Goal: Task Accomplishment & Management: Use online tool/utility

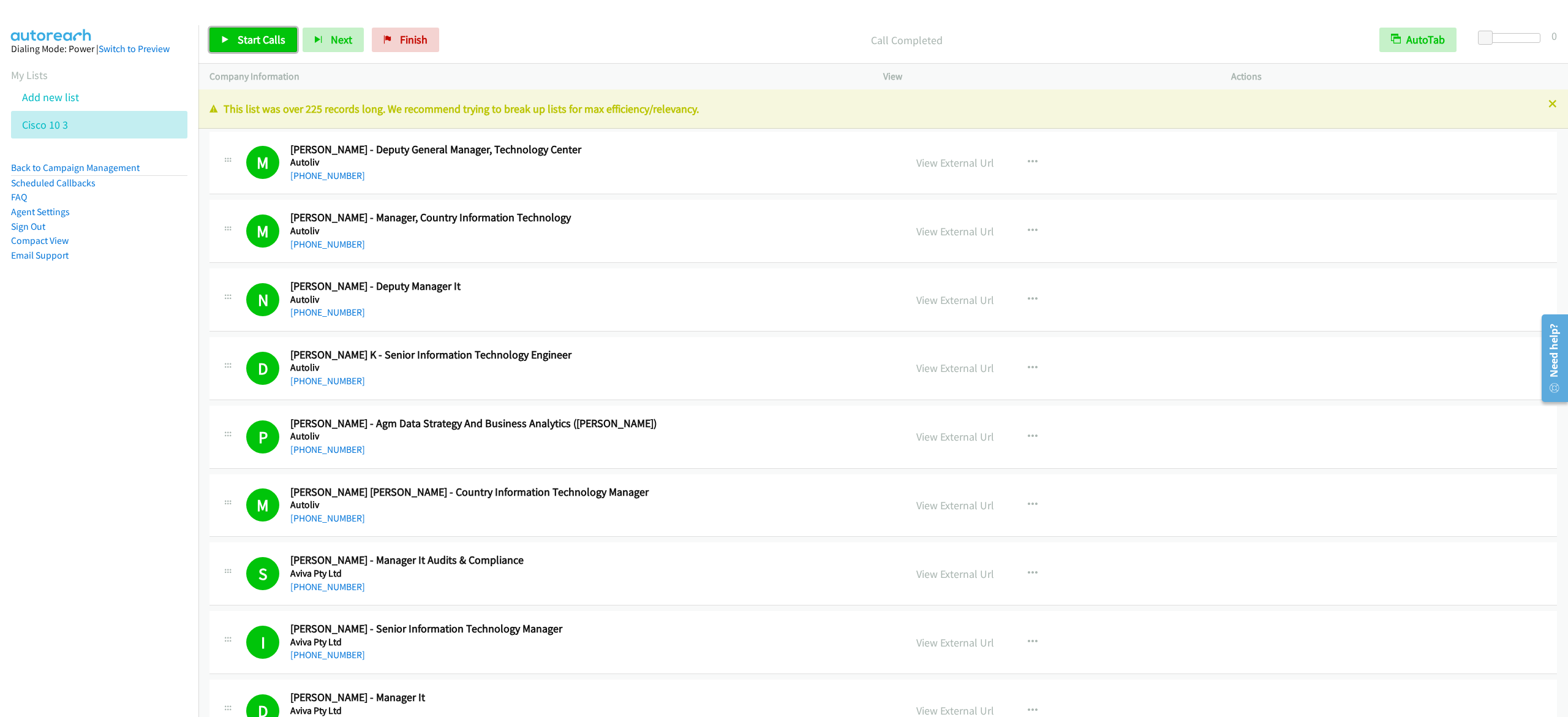
click at [222, 38] on icon at bounding box center [226, 40] width 9 height 9
click at [251, 42] on span "Pause" at bounding box center [251, 40] width 28 height 14
click at [234, 40] on link "Start Calls" at bounding box center [253, 40] width 88 height 25
click at [246, 44] on span "Pause" at bounding box center [251, 40] width 28 height 14
click at [245, 34] on span "Start Calls" at bounding box center [262, 40] width 48 height 14
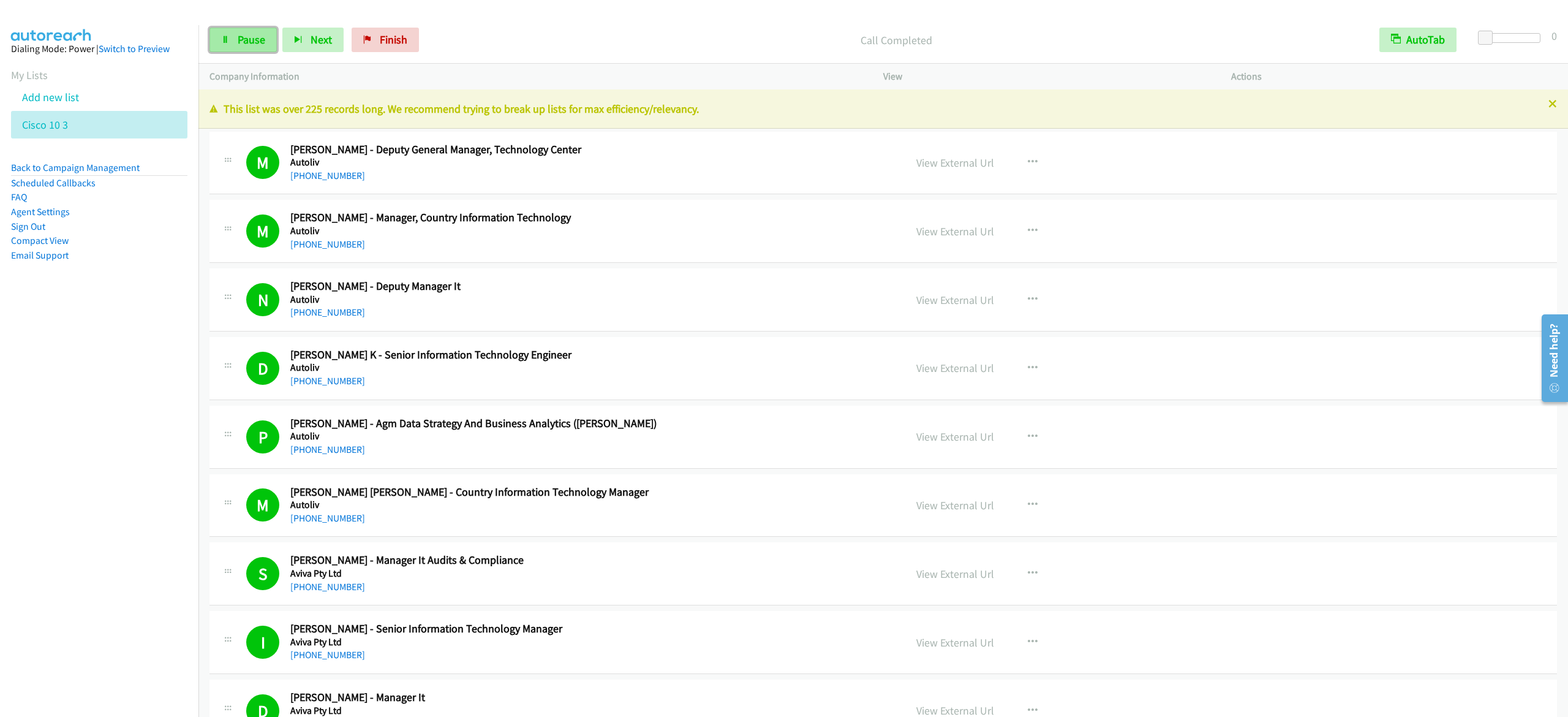
click at [240, 44] on span "Pause" at bounding box center [251, 40] width 28 height 14
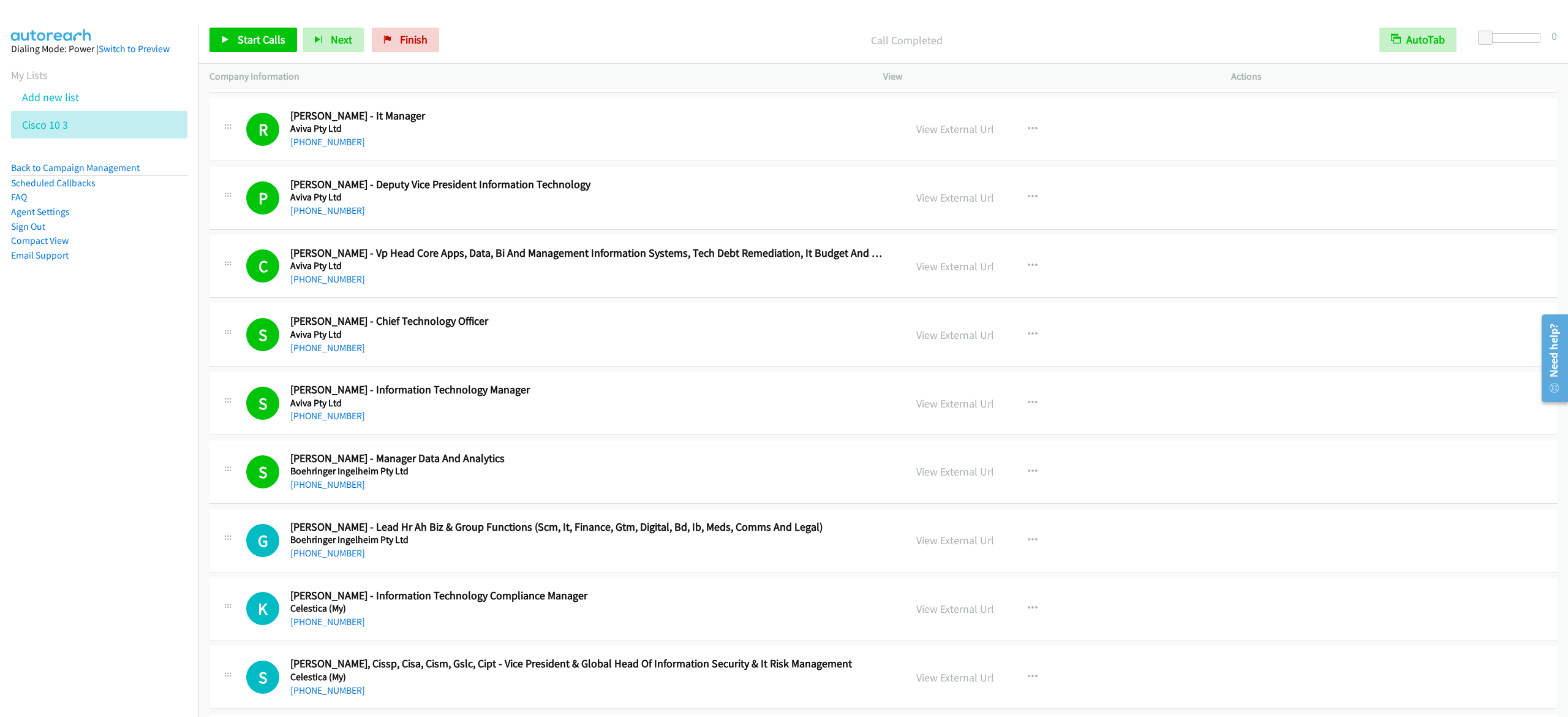
scroll to position [3124, 0]
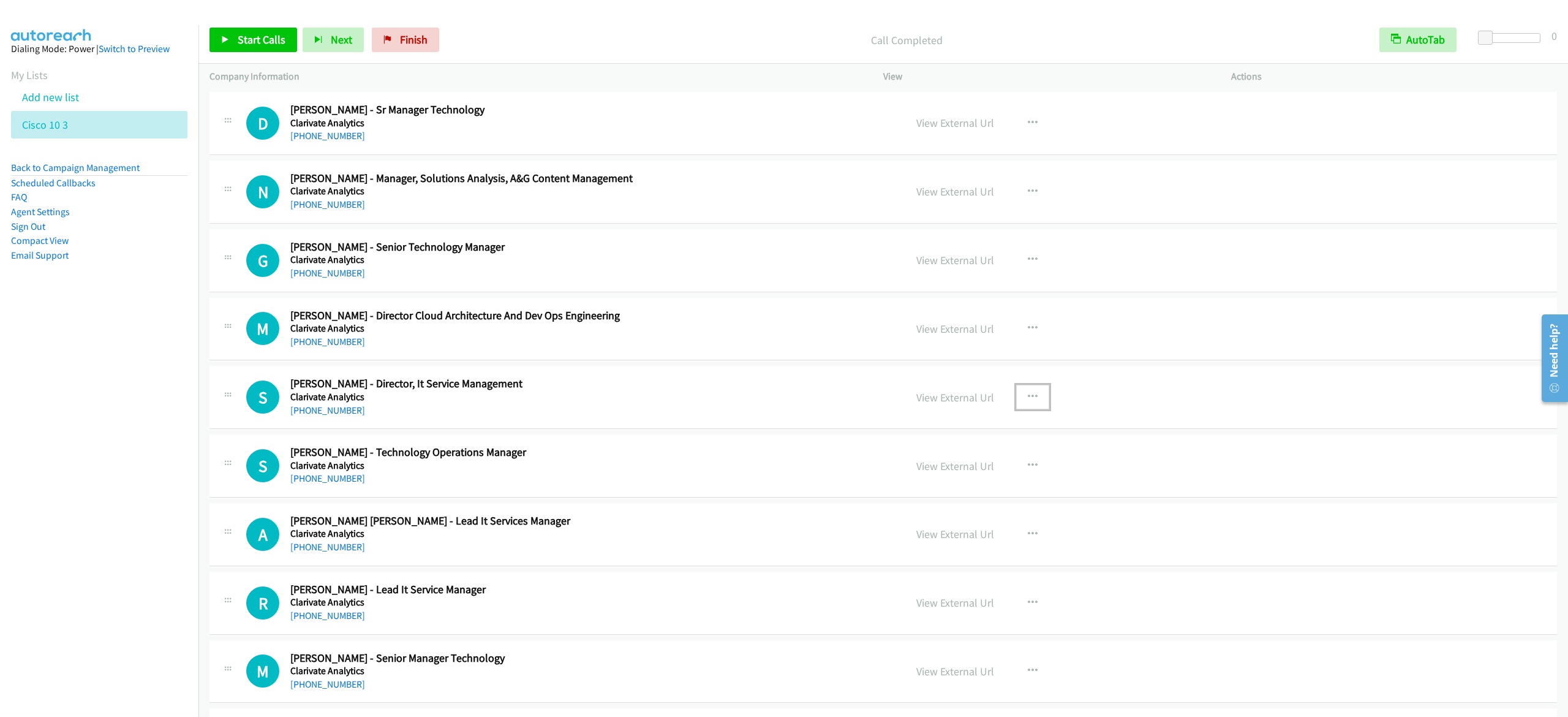
click at [1028, 402] on icon "button" at bounding box center [1033, 397] width 10 height 10
click at [983, 486] on link "Start Calls Here" at bounding box center [967, 477] width 163 height 25
click at [238, 44] on span "Start Calls" at bounding box center [262, 40] width 48 height 14
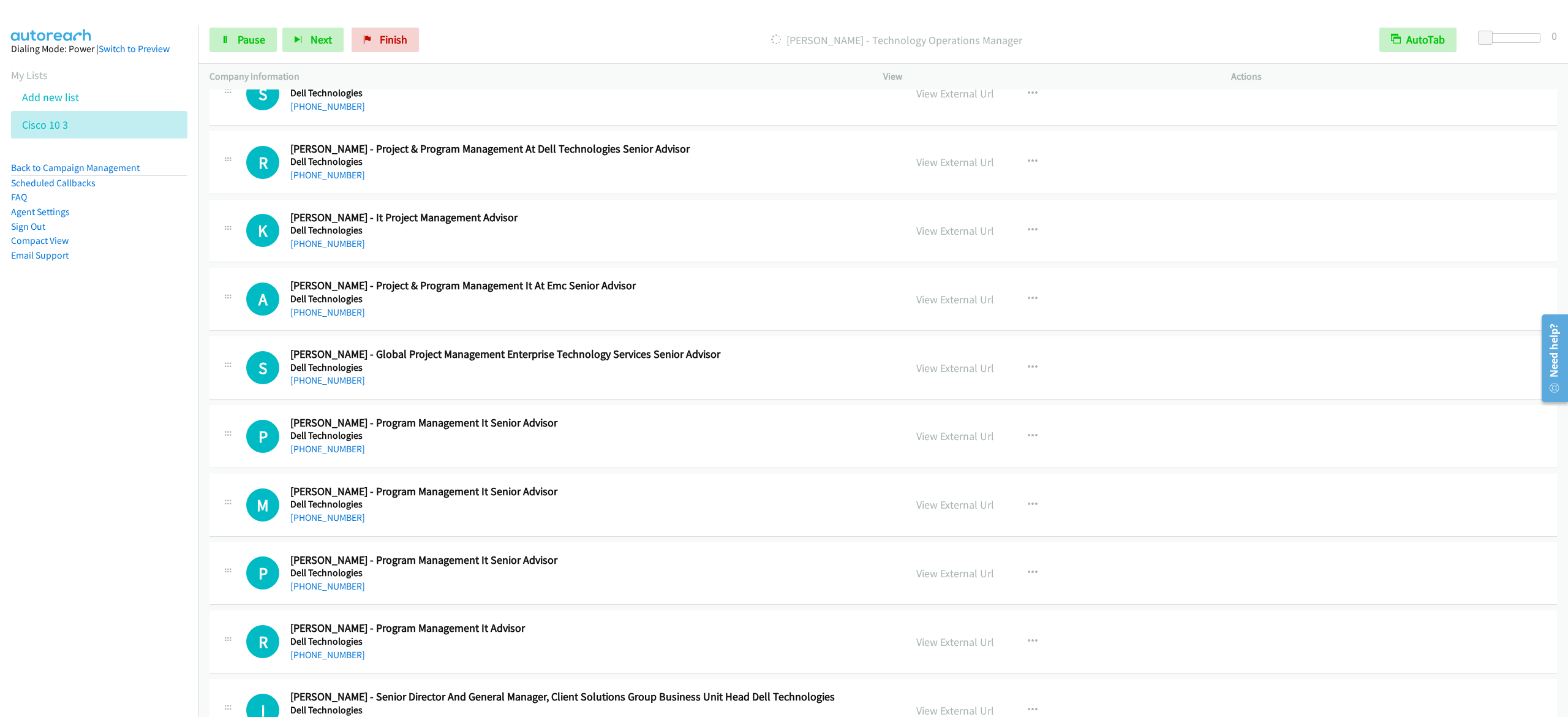
scroll to position [993, 0]
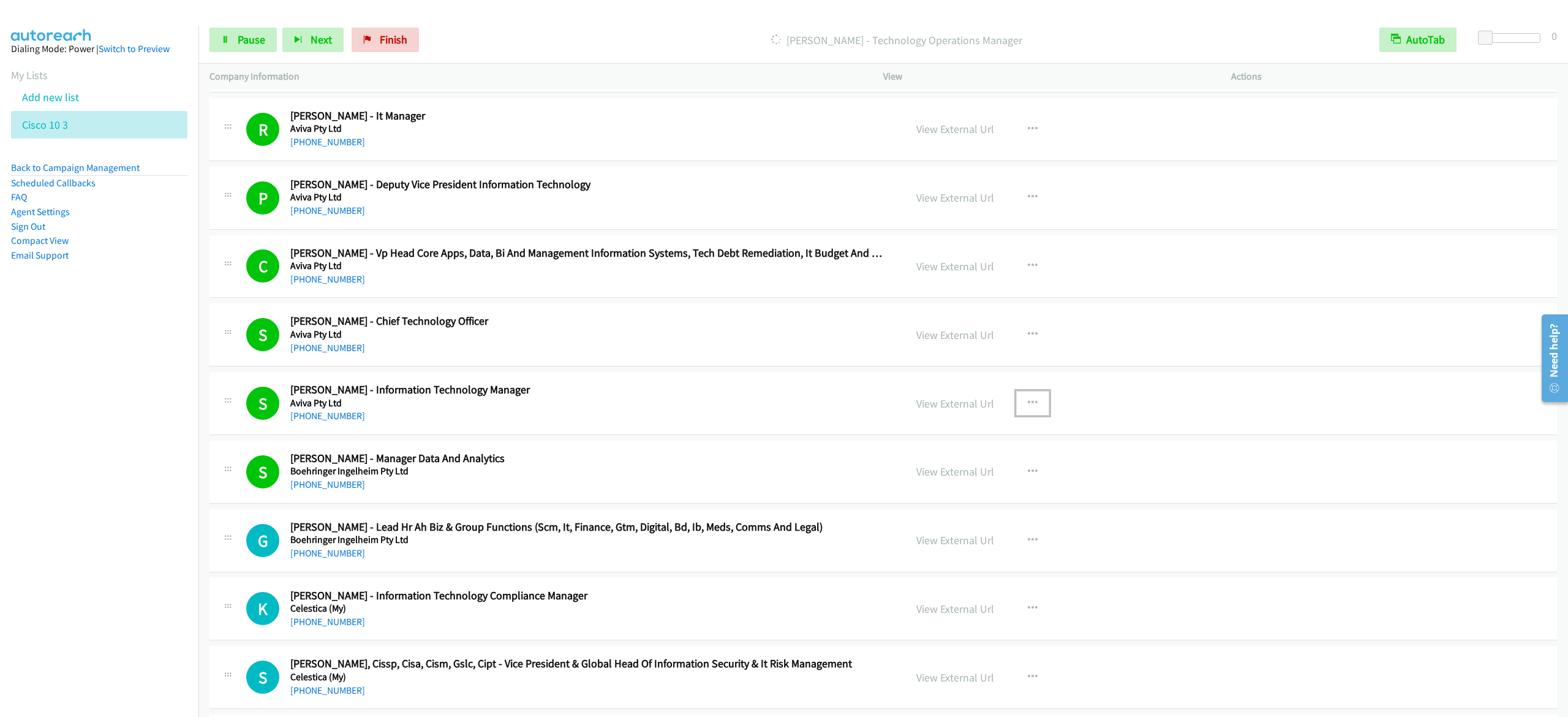
click at [1020, 399] on button "button" at bounding box center [1033, 403] width 33 height 25
click at [962, 487] on link "Start Calls Here" at bounding box center [967, 484] width 163 height 25
click at [263, 33] on span "Pause" at bounding box center [251, 40] width 28 height 14
click at [260, 51] on link "Start Calls" at bounding box center [253, 40] width 88 height 25
click at [230, 33] on link "Pause" at bounding box center [243, 40] width 67 height 25
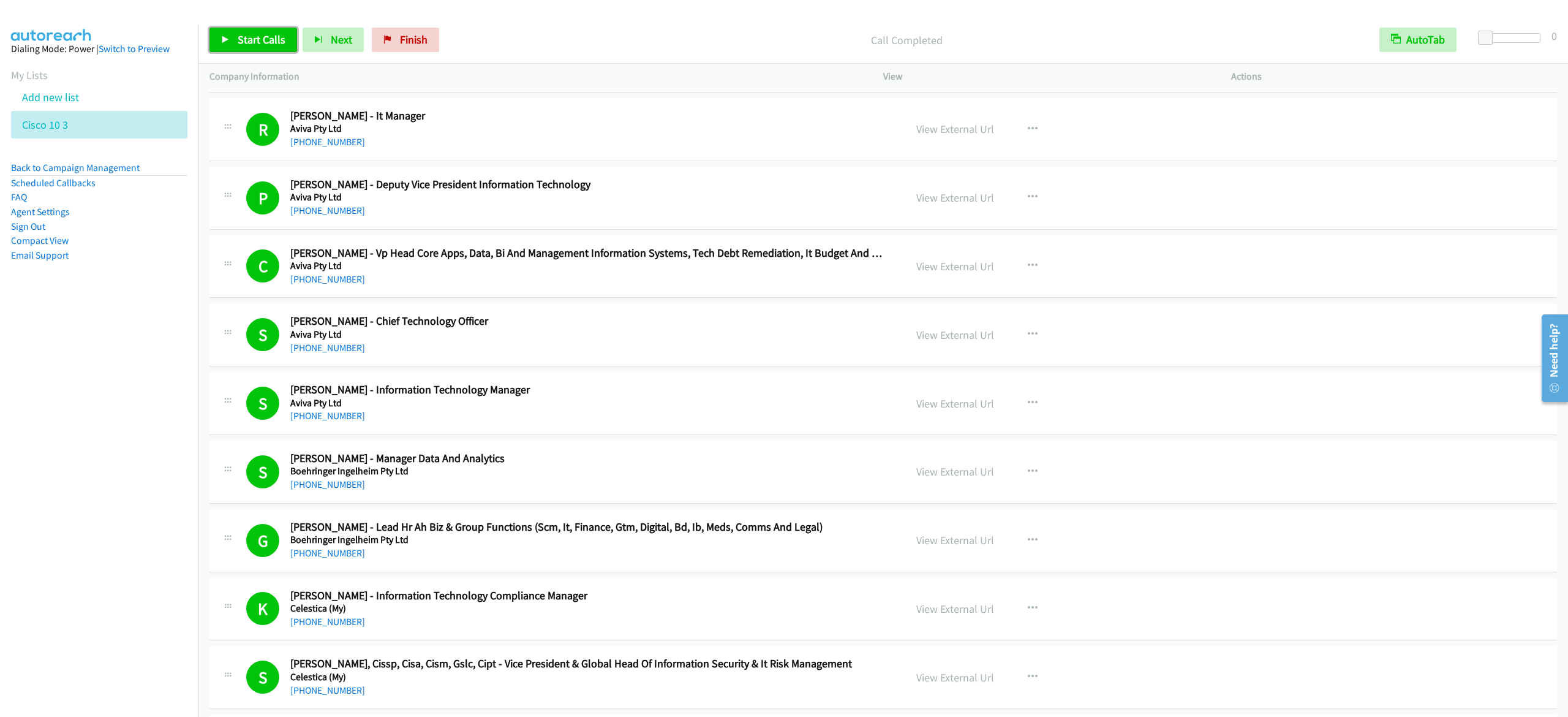
click at [239, 40] on span "Start Calls" at bounding box center [262, 40] width 48 height 14
click at [218, 38] on link "Pause" at bounding box center [243, 40] width 67 height 25
drag, startPoint x: 253, startPoint y: 40, endPoint x: 266, endPoint y: 38, distance: 13.2
click at [253, 40] on span "Start Calls" at bounding box center [262, 40] width 48 height 14
click at [219, 36] on link "Pause" at bounding box center [243, 40] width 67 height 25
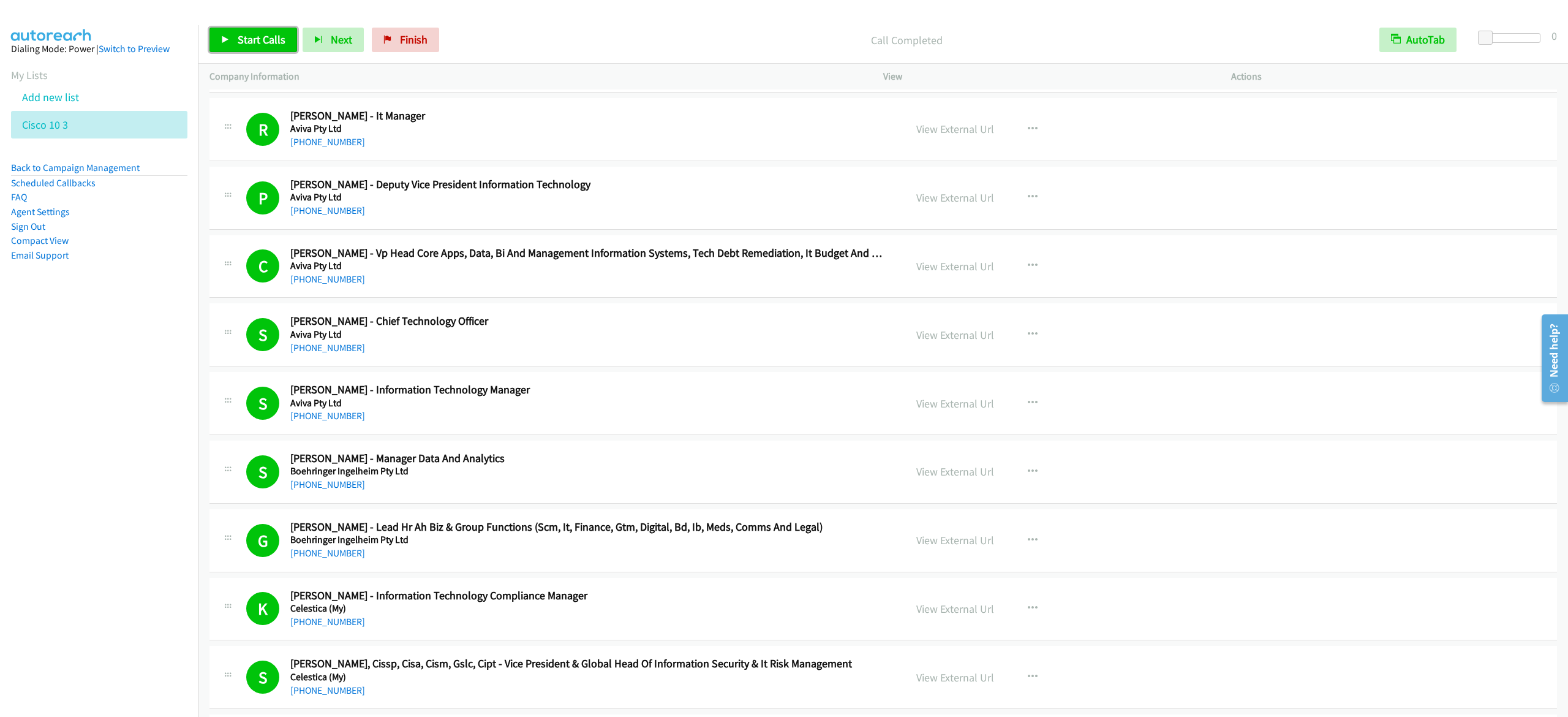
click at [246, 36] on span "Start Calls" at bounding box center [262, 40] width 48 height 14
drag, startPoint x: 236, startPoint y: 49, endPoint x: 260, endPoint y: 35, distance: 27.8
click at [236, 49] on link "Pause" at bounding box center [243, 40] width 67 height 25
click at [268, 37] on span "Start Calls" at bounding box center [262, 40] width 48 height 14
click at [213, 36] on link "Pause" at bounding box center [243, 40] width 67 height 25
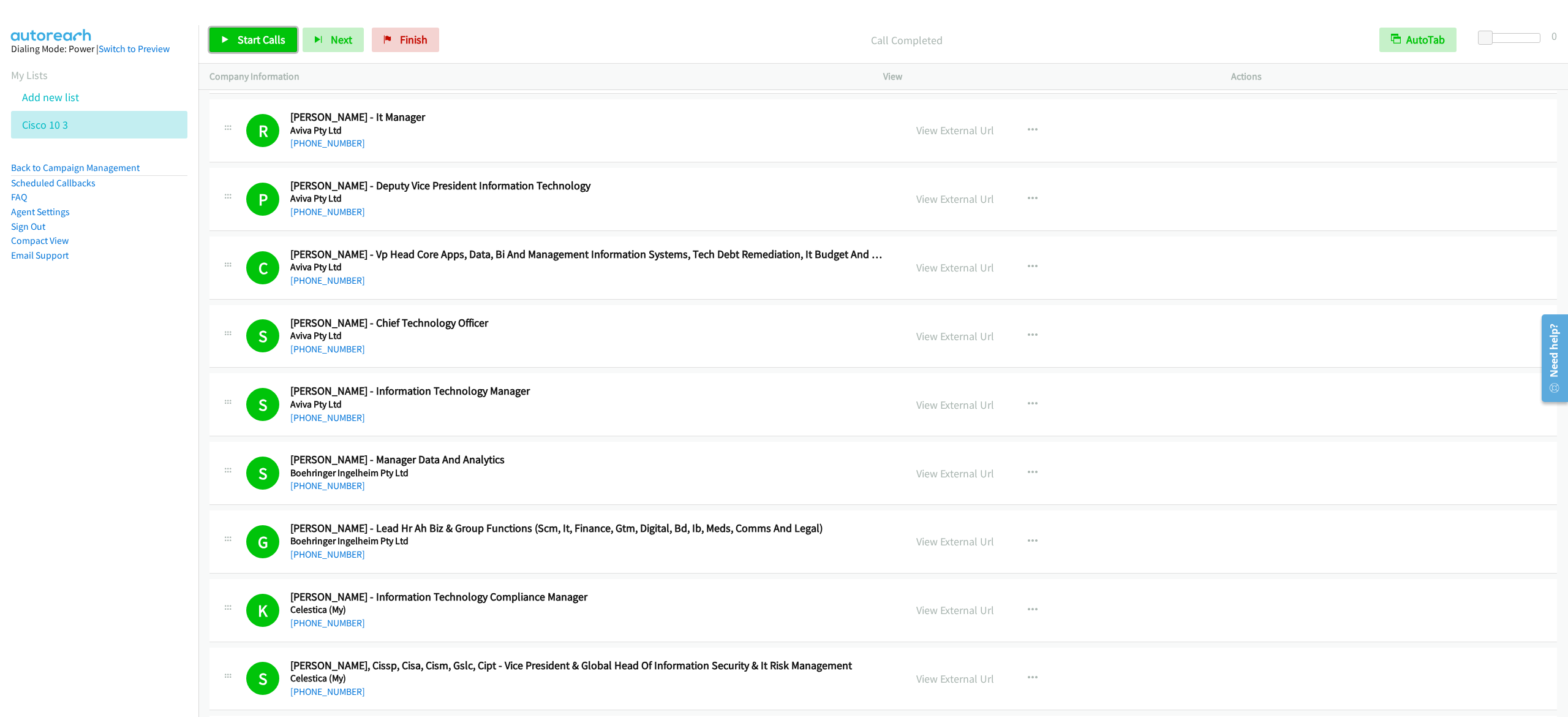
click at [274, 42] on span "Start Calls" at bounding box center [262, 40] width 48 height 14
drag, startPoint x: 255, startPoint y: 38, endPoint x: 369, endPoint y: 4, distance: 119.0
click at [255, 38] on span "Pause" at bounding box center [251, 40] width 28 height 14
click at [241, 33] on span "Start Calls" at bounding box center [262, 40] width 48 height 14
click at [246, 31] on link "Pause" at bounding box center [243, 40] width 67 height 25
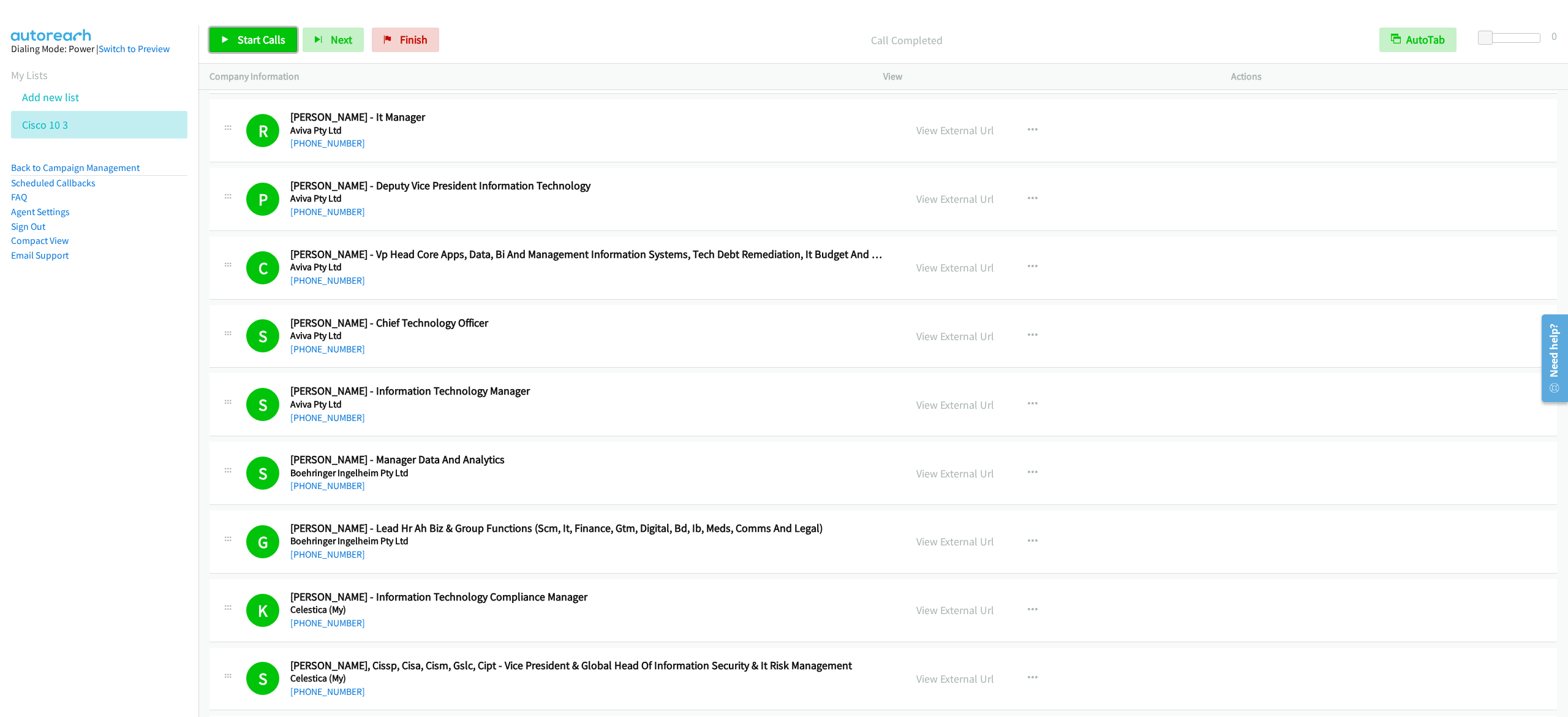
click at [277, 43] on span "Start Calls" at bounding box center [262, 40] width 48 height 14
drag, startPoint x: 251, startPoint y: 43, endPoint x: 326, endPoint y: 3, distance: 85.0
click at [250, 43] on span "Pause" at bounding box center [251, 40] width 28 height 14
click at [231, 40] on link "Start Calls" at bounding box center [253, 40] width 88 height 25
click at [231, 43] on link "Pause" at bounding box center [243, 40] width 67 height 25
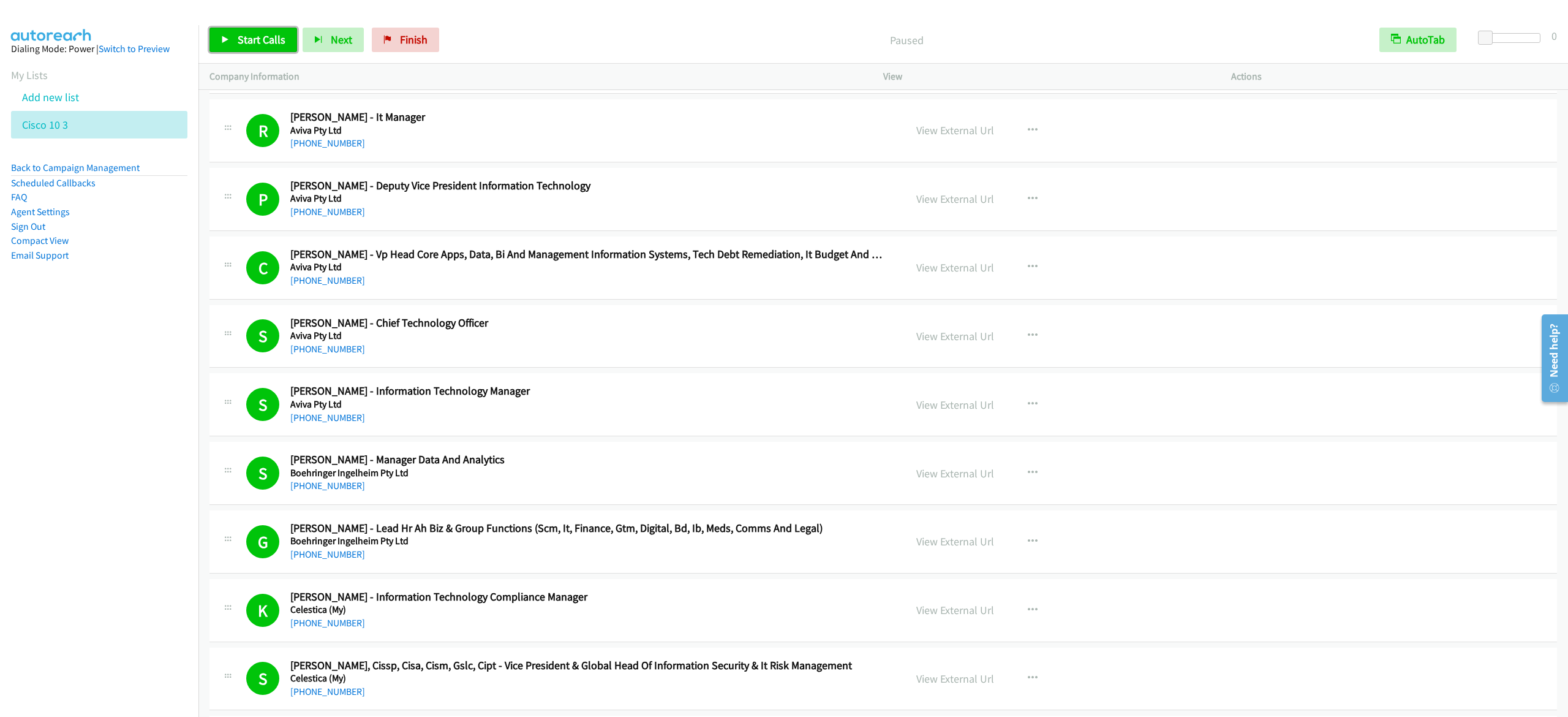
click at [258, 35] on span "Start Calls" at bounding box center [262, 40] width 48 height 14
click at [243, 48] on link "Pause" at bounding box center [243, 40] width 67 height 25
click at [273, 39] on span "Start Calls" at bounding box center [262, 40] width 48 height 14
click at [238, 46] on span "Pause" at bounding box center [251, 40] width 28 height 14
click at [255, 34] on span "Start Calls" at bounding box center [262, 40] width 48 height 14
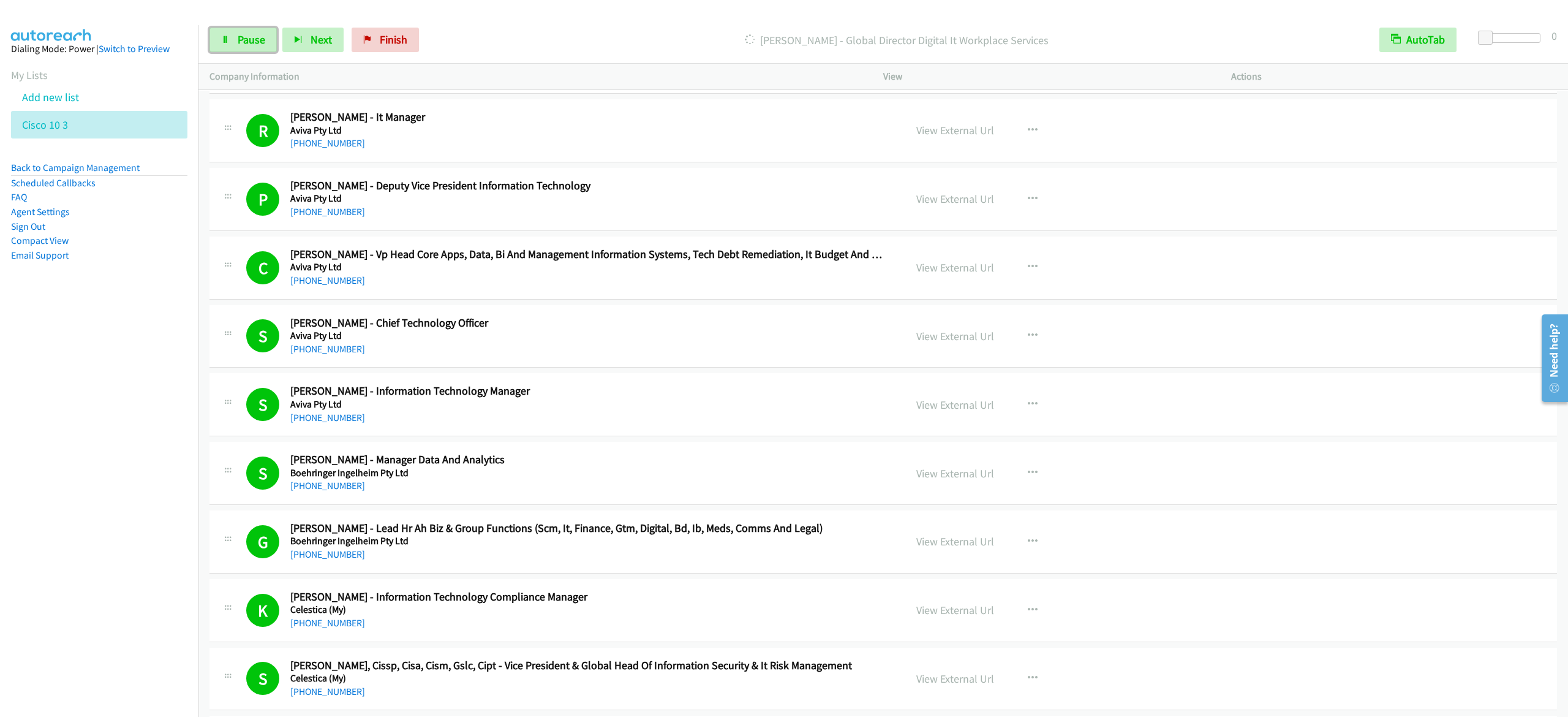
drag, startPoint x: 246, startPoint y: 38, endPoint x: 372, endPoint y: 5, distance: 130.2
click at [246, 38] on span "Pause" at bounding box center [251, 40] width 28 height 14
click at [280, 28] on link "Start Calls" at bounding box center [253, 40] width 88 height 25
drag, startPoint x: 221, startPoint y: 28, endPoint x: 235, endPoint y: 38, distance: 17.2
click at [221, 28] on link "Pause" at bounding box center [243, 40] width 67 height 25
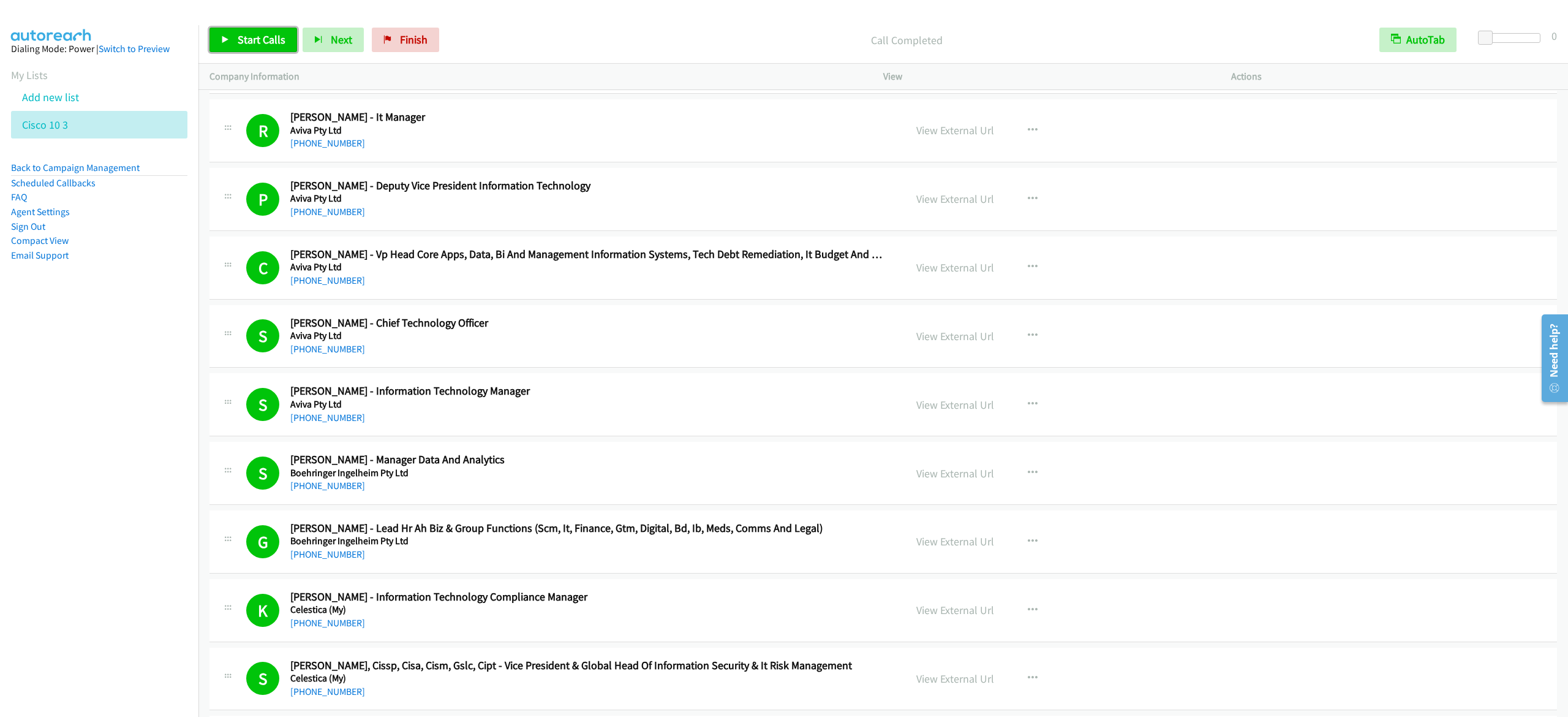
click at [224, 33] on link "Start Calls" at bounding box center [253, 40] width 88 height 25
click at [233, 39] on link "Pause" at bounding box center [243, 40] width 67 height 25
click at [275, 31] on link "Start Calls" at bounding box center [253, 40] width 88 height 25
click at [221, 42] on icon at bounding box center [226, 40] width 9 height 9
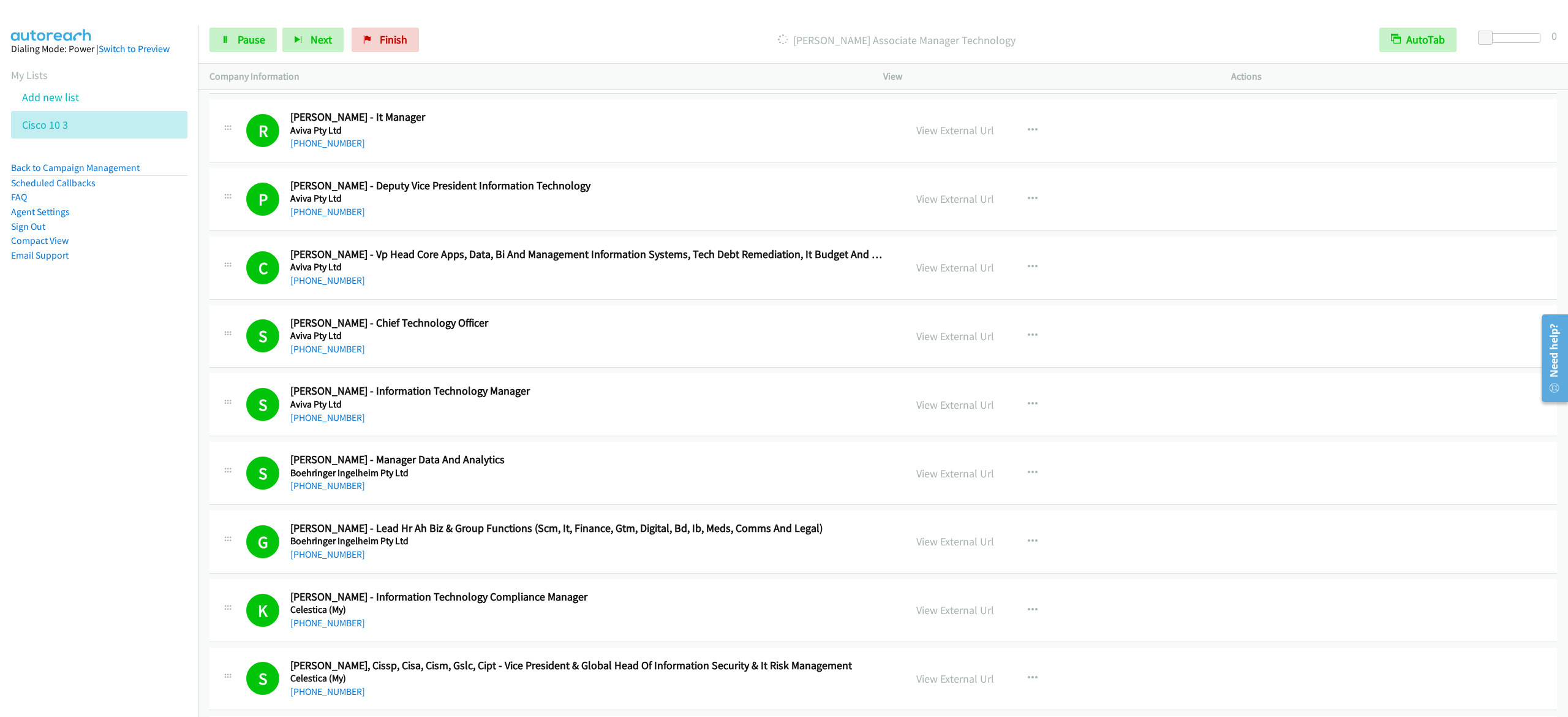
drag, startPoint x: 141, startPoint y: 352, endPoint x: 165, endPoint y: 298, distance: 59.1
click at [141, 353] on nav "Dialing Mode: Power | Switch to Preview My Lists Add new list Cisco 10 3 Back t…" at bounding box center [100, 383] width 199 height 717
click at [246, 38] on span "Pause" at bounding box center [251, 40] width 28 height 14
click at [243, 44] on span "Start Calls" at bounding box center [262, 40] width 48 height 14
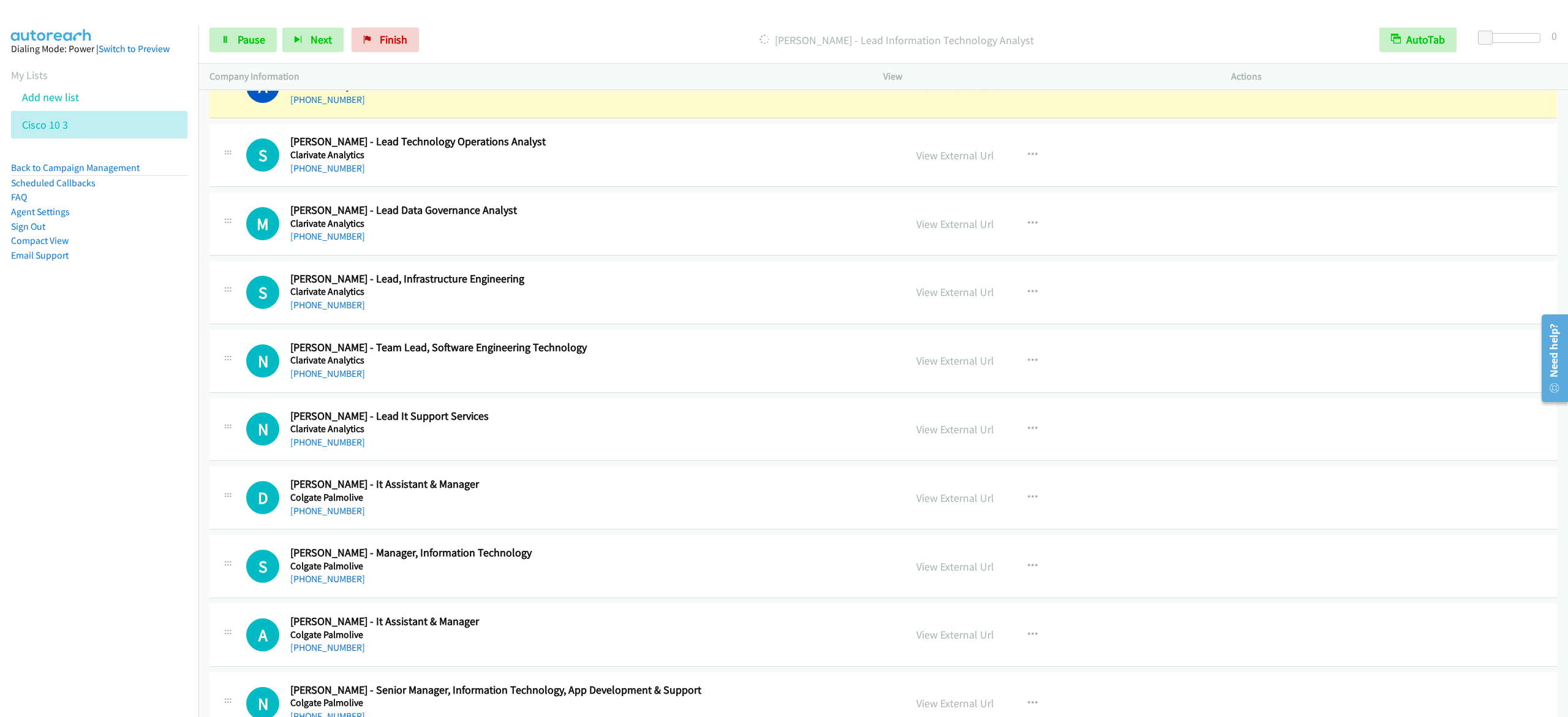
scroll to position [4549, 0]
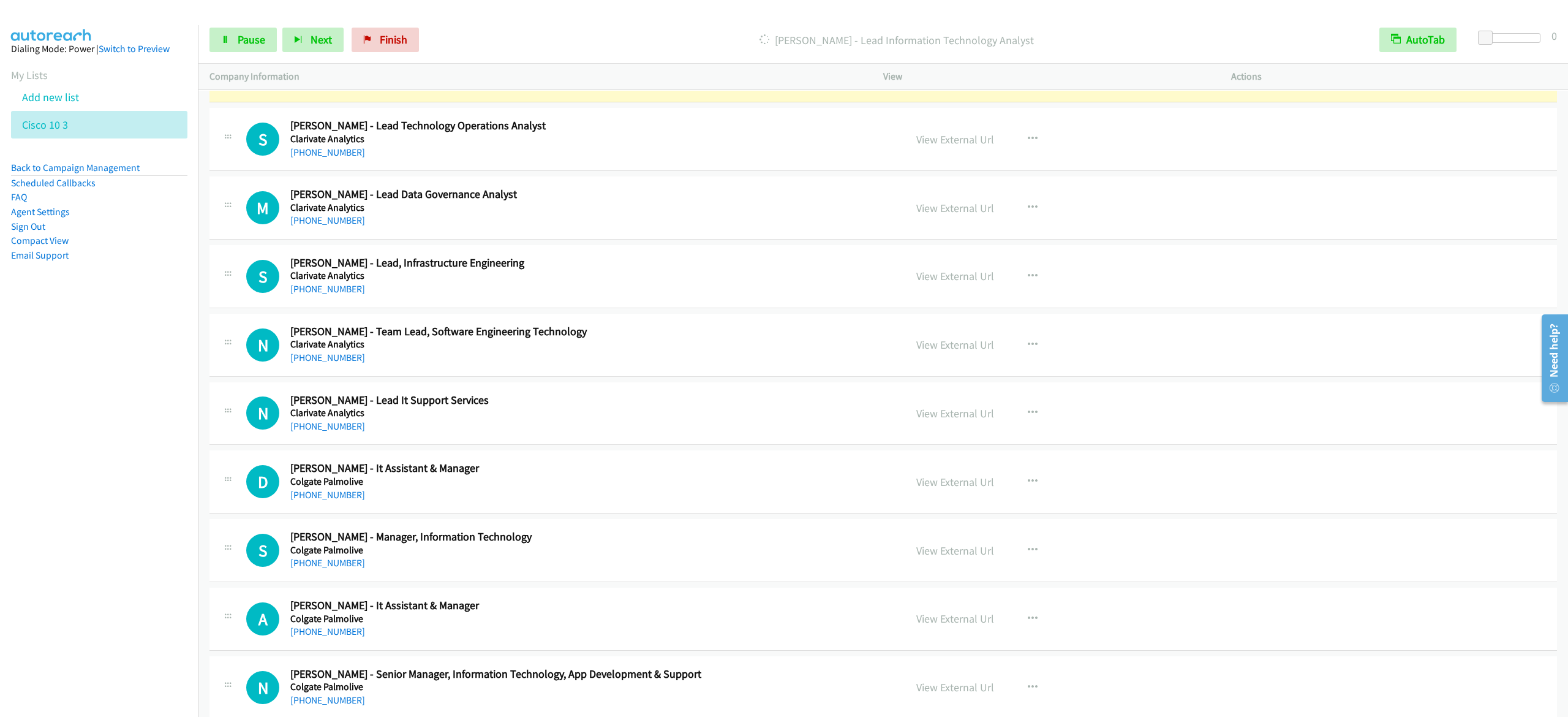
drag, startPoint x: 618, startPoint y: 36, endPoint x: 756, endPoint y: 48, distance: 138.5
click at [618, 36] on p "[PERSON_NAME] - Lead Information Technology Analyst" at bounding box center [896, 40] width 922 height 16
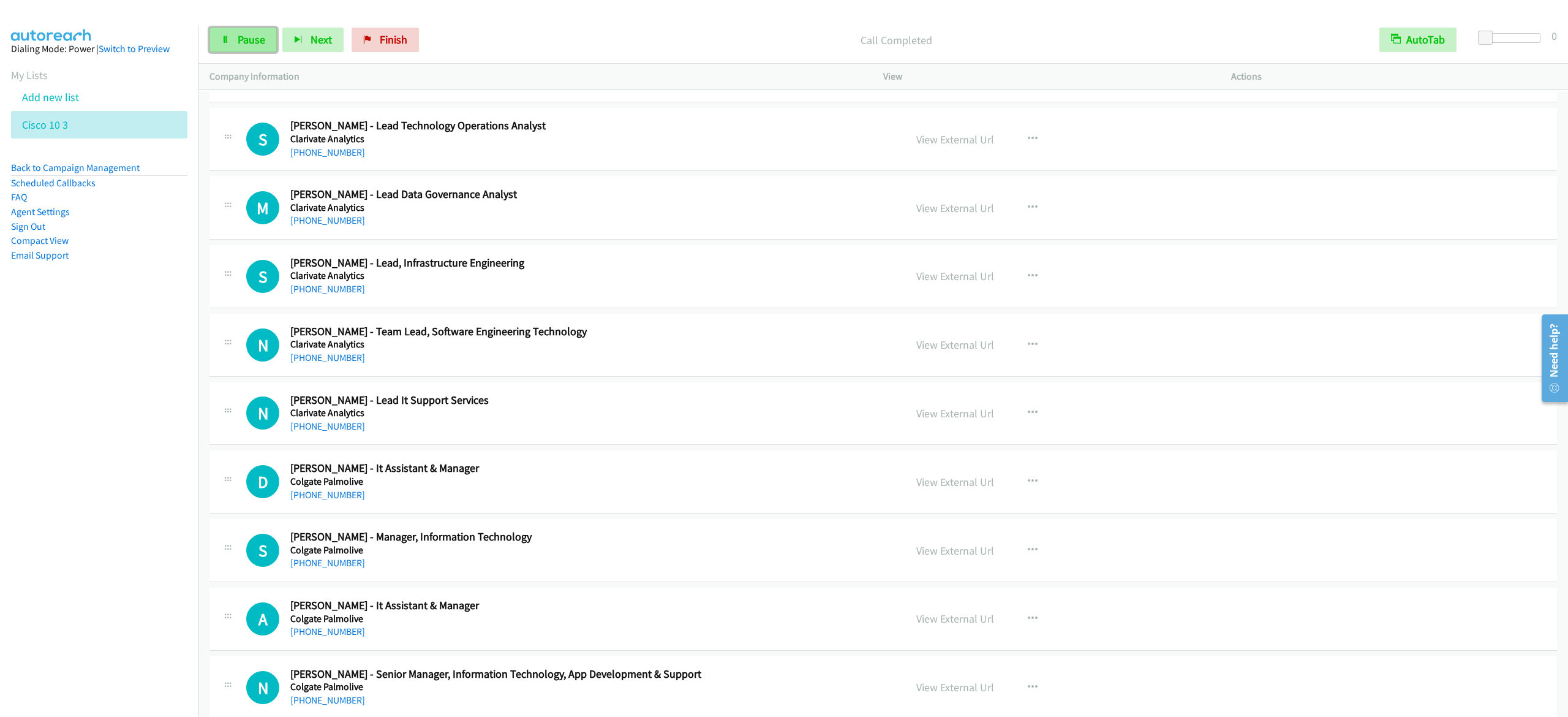
click at [267, 34] on link "Pause" at bounding box center [243, 40] width 67 height 25
click at [293, 44] on link "Start Calls" at bounding box center [253, 40] width 88 height 25
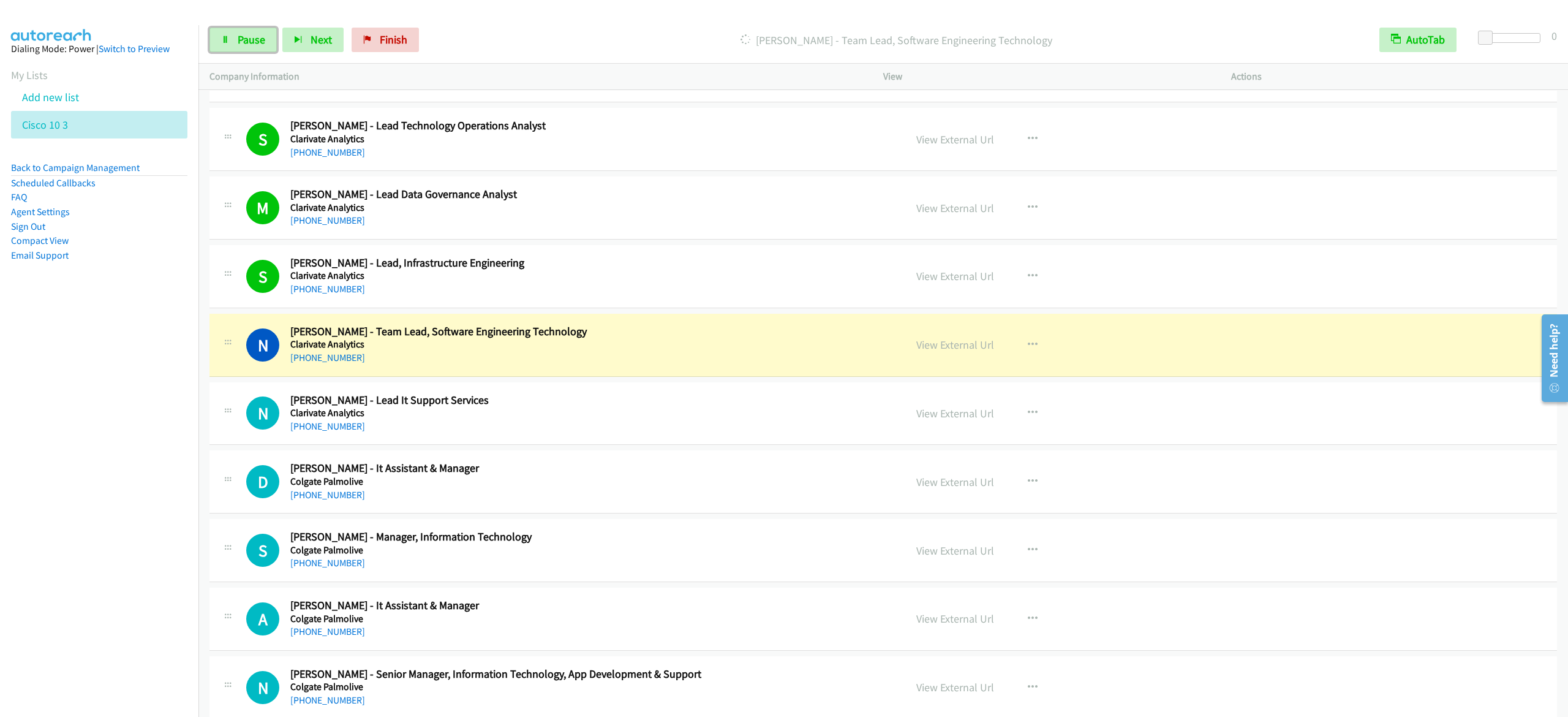
drag, startPoint x: 256, startPoint y: 35, endPoint x: 478, endPoint y: 36, distance: 222.0
click at [256, 35] on span "Pause" at bounding box center [251, 40] width 28 height 14
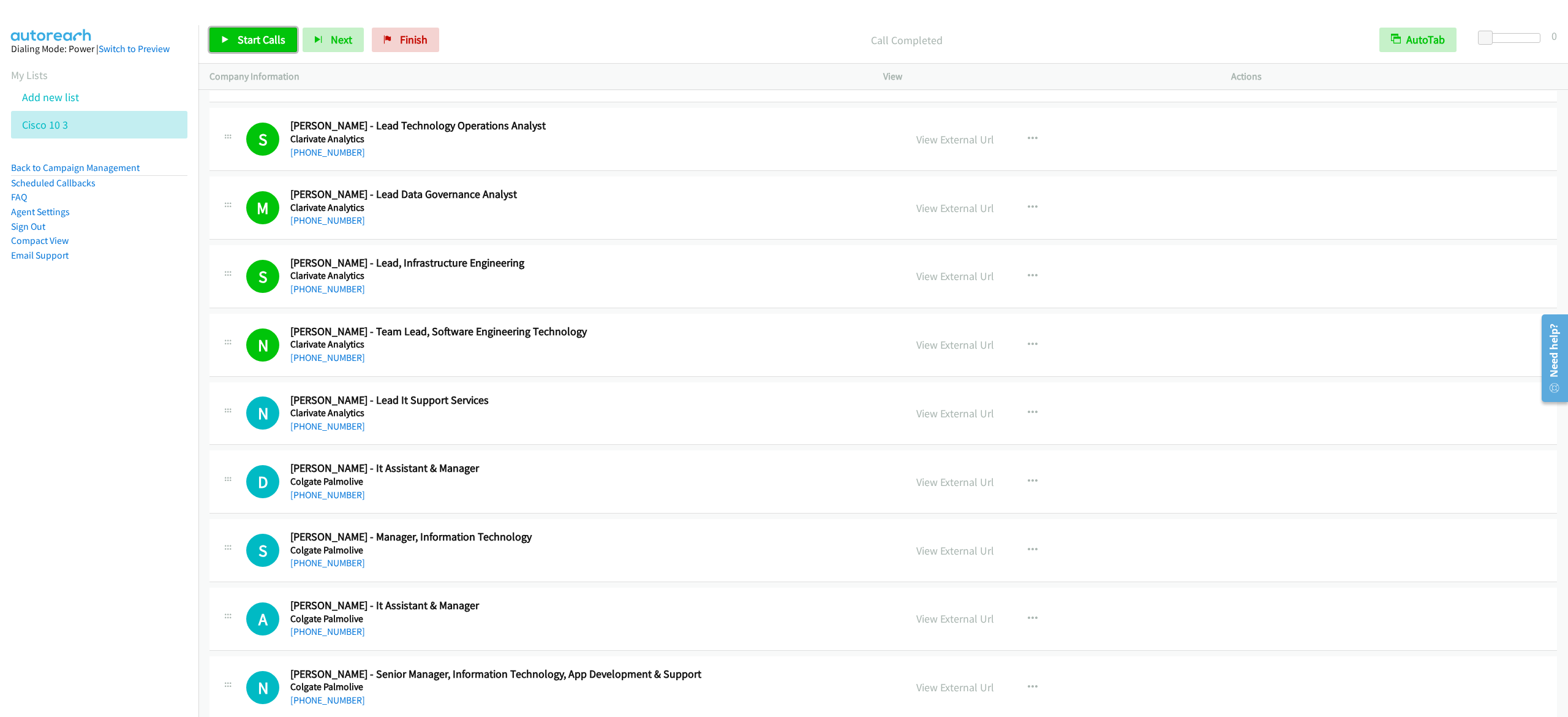
click at [249, 45] on span "Start Calls" at bounding box center [262, 40] width 48 height 14
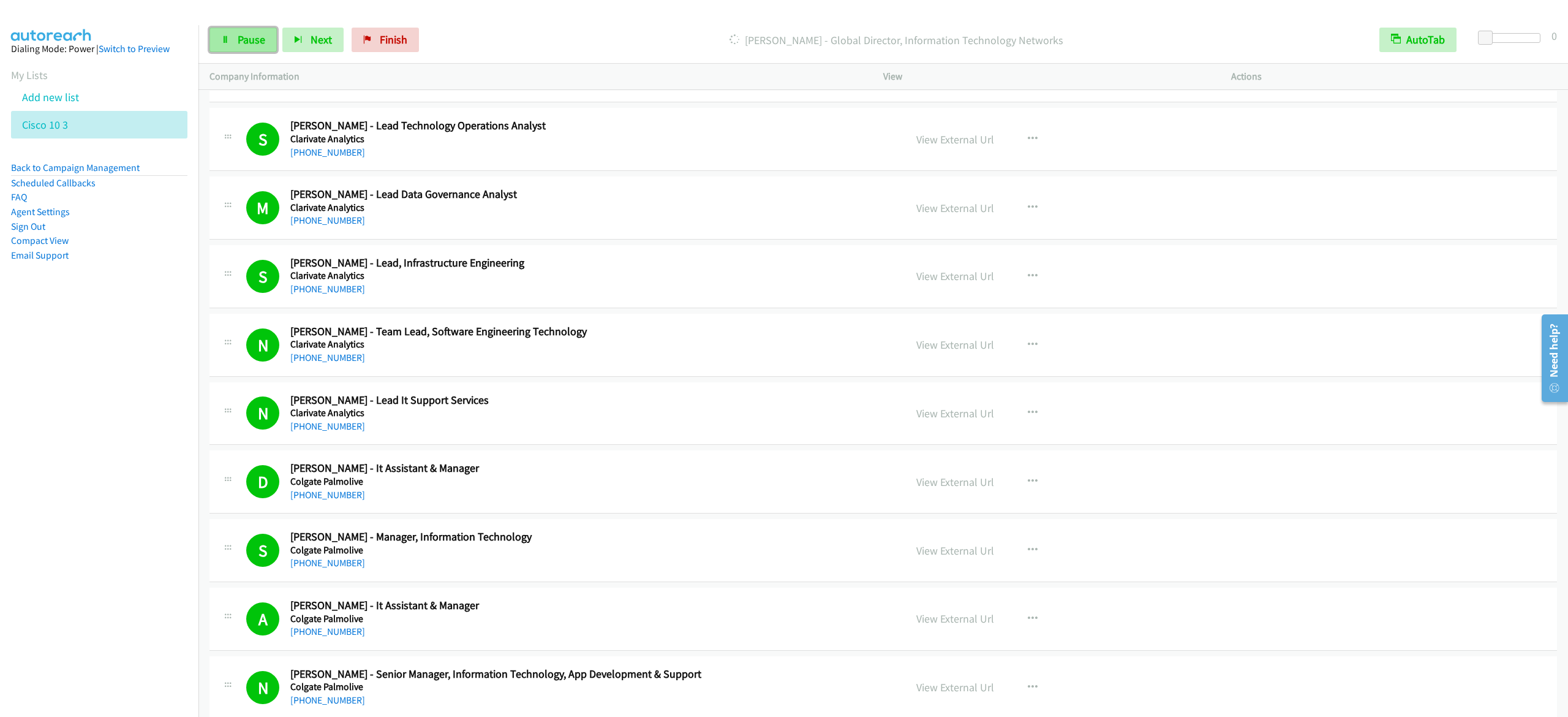
drag, startPoint x: 244, startPoint y: 40, endPoint x: 256, endPoint y: 34, distance: 13.4
click at [244, 40] on span "Pause" at bounding box center [251, 40] width 28 height 14
click at [250, 37] on span "Start Calls" at bounding box center [262, 40] width 48 height 14
click at [245, 45] on span "Pause" at bounding box center [251, 40] width 28 height 14
click at [265, 37] on span "Start Calls" at bounding box center [262, 40] width 48 height 14
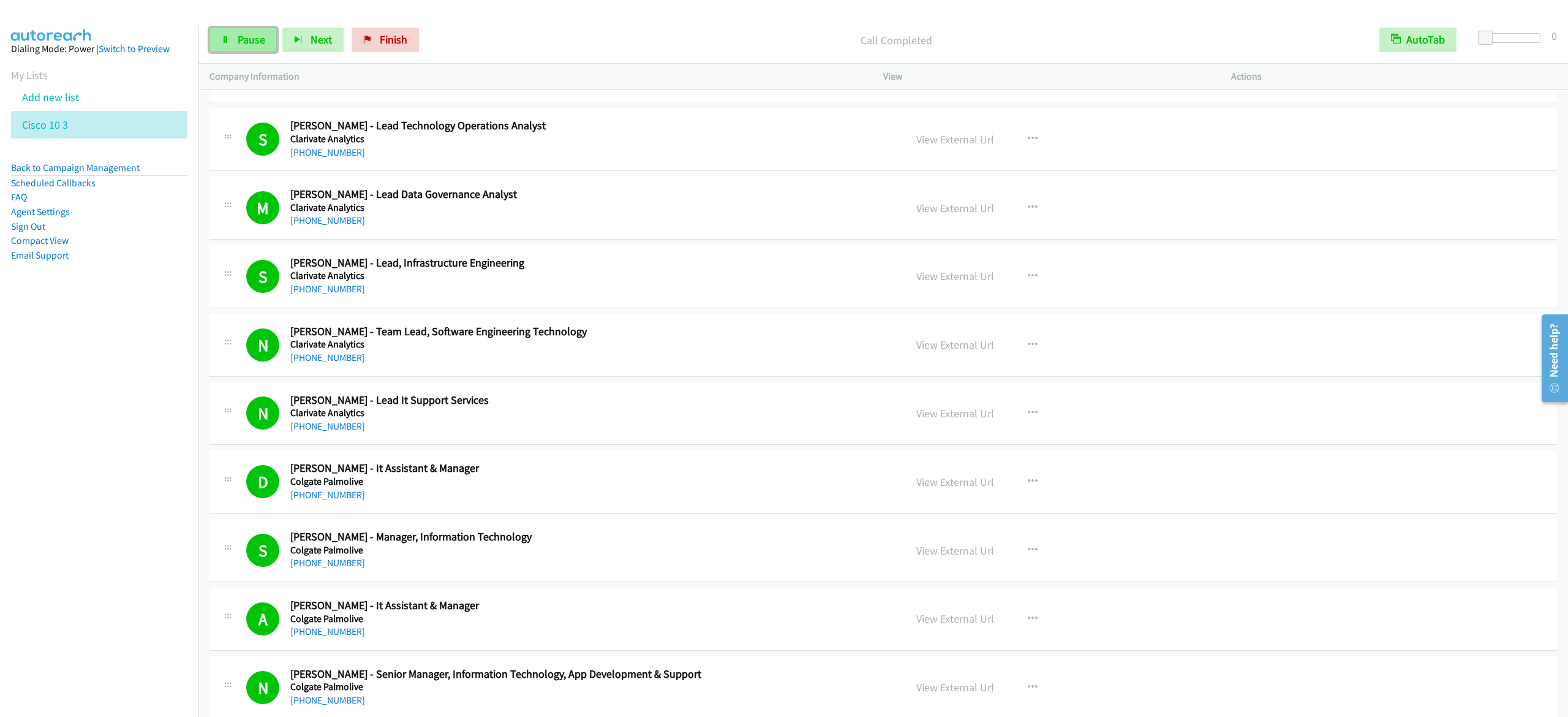
click at [250, 28] on link "Pause" at bounding box center [243, 40] width 67 height 25
click at [248, 44] on span "Start Calls" at bounding box center [262, 40] width 48 height 14
click at [243, 45] on span "Pause" at bounding box center [251, 40] width 28 height 14
click at [238, 21] on div "Start Calls Pause Next Finish Call Completed AutoTab AutoTab 0" at bounding box center [884, 40] width 1370 height 47
click at [226, 38] on icon at bounding box center [226, 40] width 9 height 9
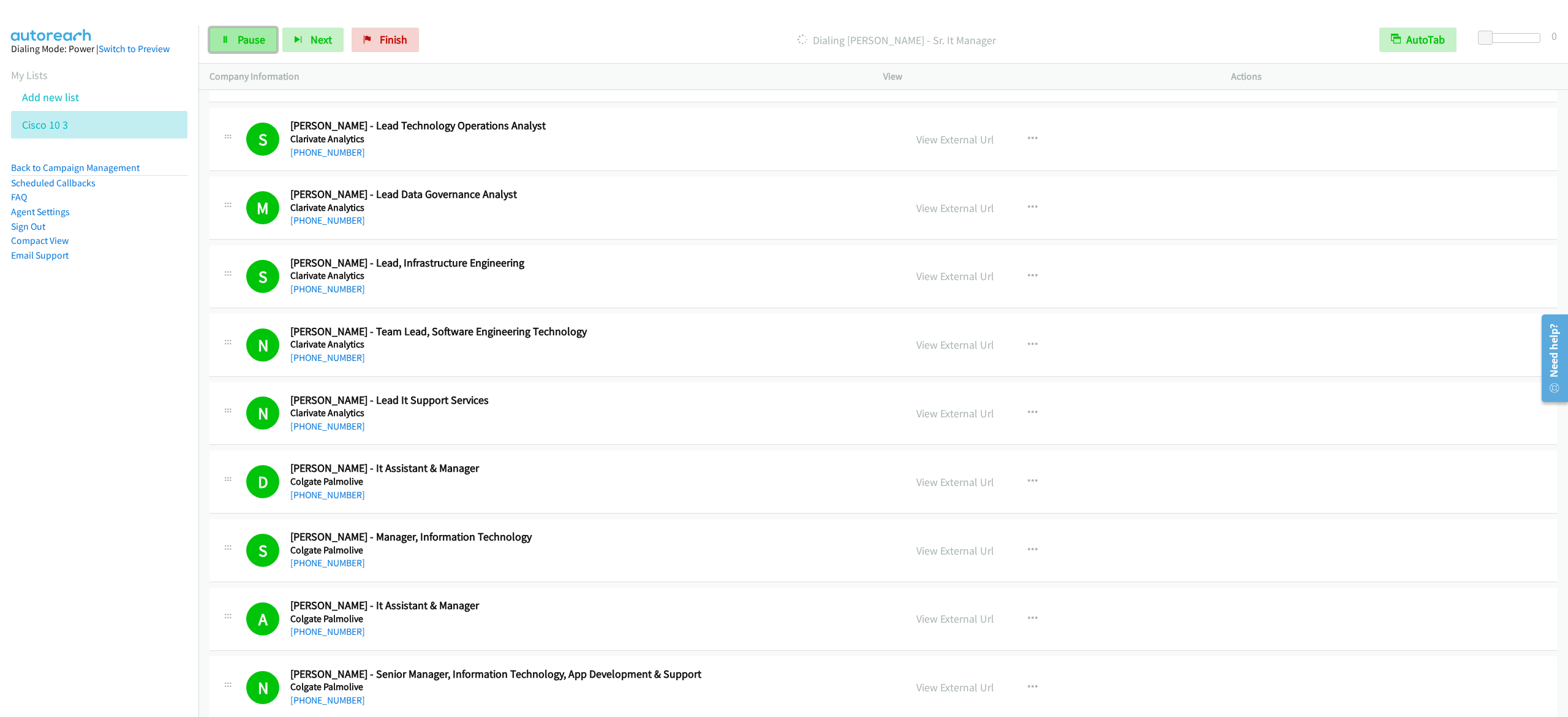
click at [267, 37] on link "Pause" at bounding box center [243, 40] width 67 height 25
click at [287, 37] on link "Start Calls" at bounding box center [253, 40] width 88 height 25
click at [252, 43] on span "Pause" at bounding box center [251, 40] width 28 height 14
click at [285, 39] on link "Start Calls" at bounding box center [253, 40] width 88 height 25
click at [258, 38] on span "Pause" at bounding box center [251, 40] width 28 height 14
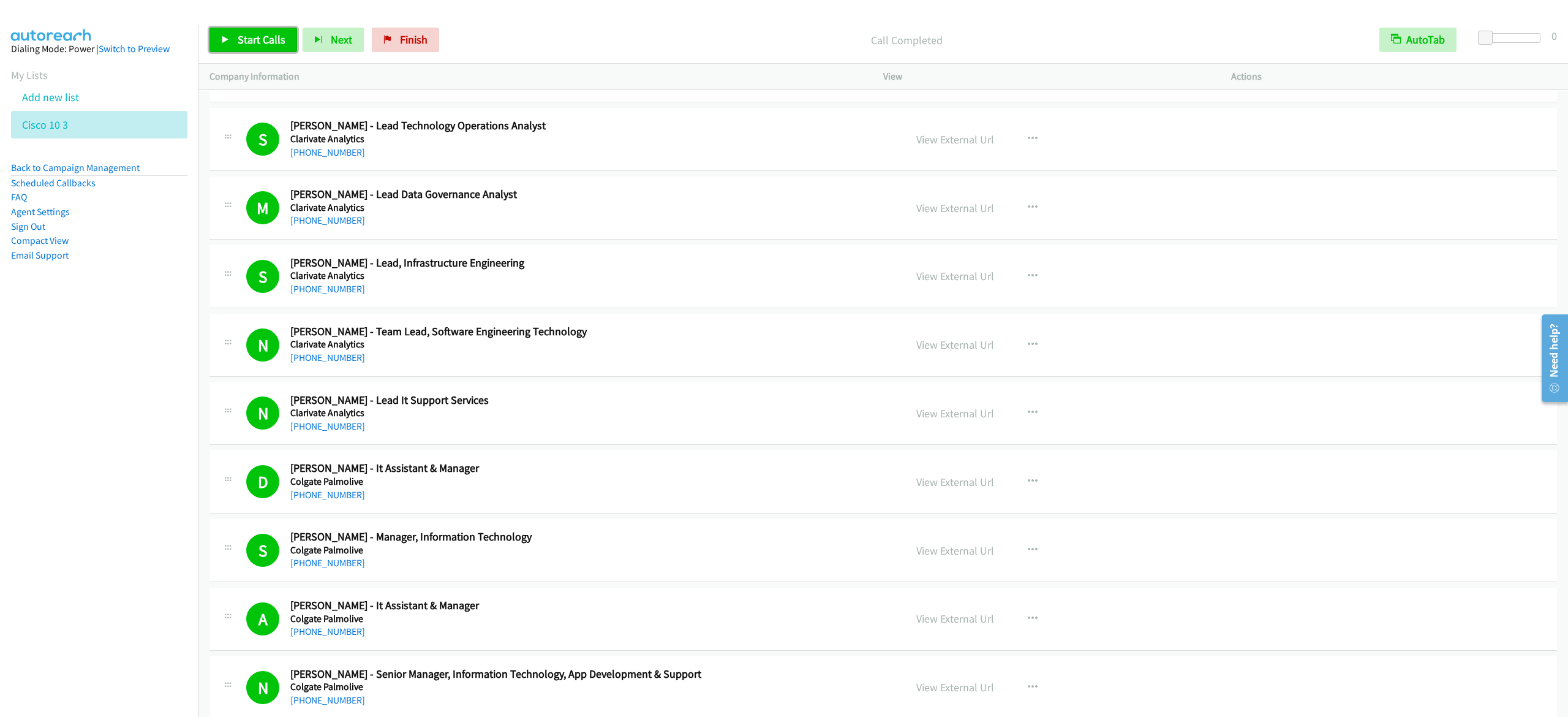
click at [270, 31] on link "Start Calls" at bounding box center [253, 40] width 88 height 25
click at [228, 42] on icon at bounding box center [226, 40] width 9 height 9
click at [272, 40] on span "Start Calls" at bounding box center [262, 40] width 48 height 14
click at [246, 49] on link "Pause" at bounding box center [243, 40] width 67 height 25
click at [277, 34] on span "Start Calls" at bounding box center [262, 40] width 48 height 14
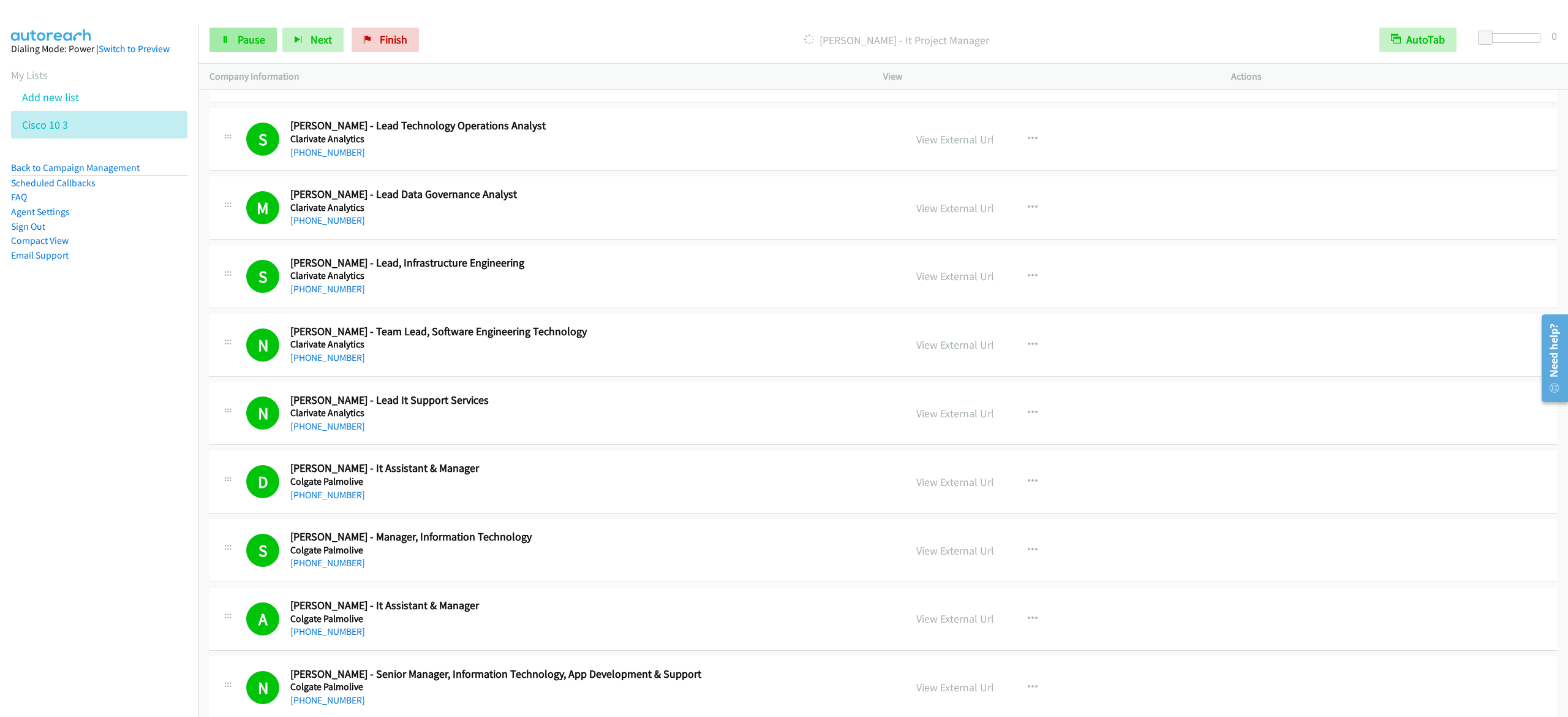
drag, startPoint x: 235, startPoint y: 54, endPoint x: 240, endPoint y: 43, distance: 12.1
click at [235, 54] on div "Start Calls Pause Next Finish [PERSON_NAME] - It Project Manager AutoTab AutoTa…" at bounding box center [884, 40] width 1370 height 47
click at [240, 43] on span "Pause" at bounding box center [251, 40] width 28 height 14
click at [244, 41] on span "Start Calls" at bounding box center [262, 40] width 48 height 14
drag, startPoint x: 236, startPoint y: 42, endPoint x: 409, endPoint y: 4, distance: 177.1
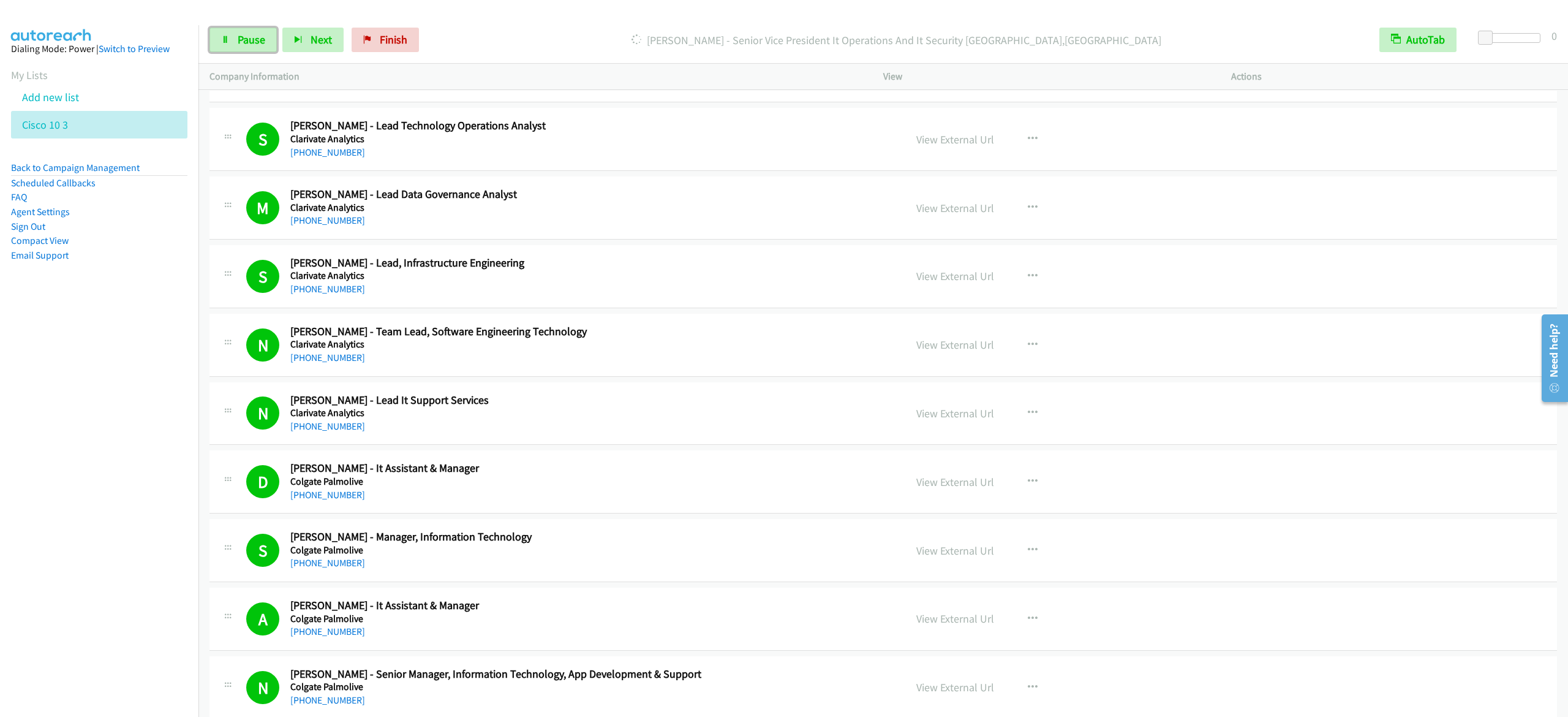
click at [236, 42] on link "Pause" at bounding box center [243, 40] width 67 height 25
click at [236, 46] on link "Start Calls" at bounding box center [253, 40] width 88 height 25
click at [230, 46] on link "Pause" at bounding box center [243, 40] width 67 height 25
click at [273, 38] on span "Start Calls" at bounding box center [262, 40] width 48 height 14
click at [245, 48] on link "Pause" at bounding box center [243, 40] width 67 height 25
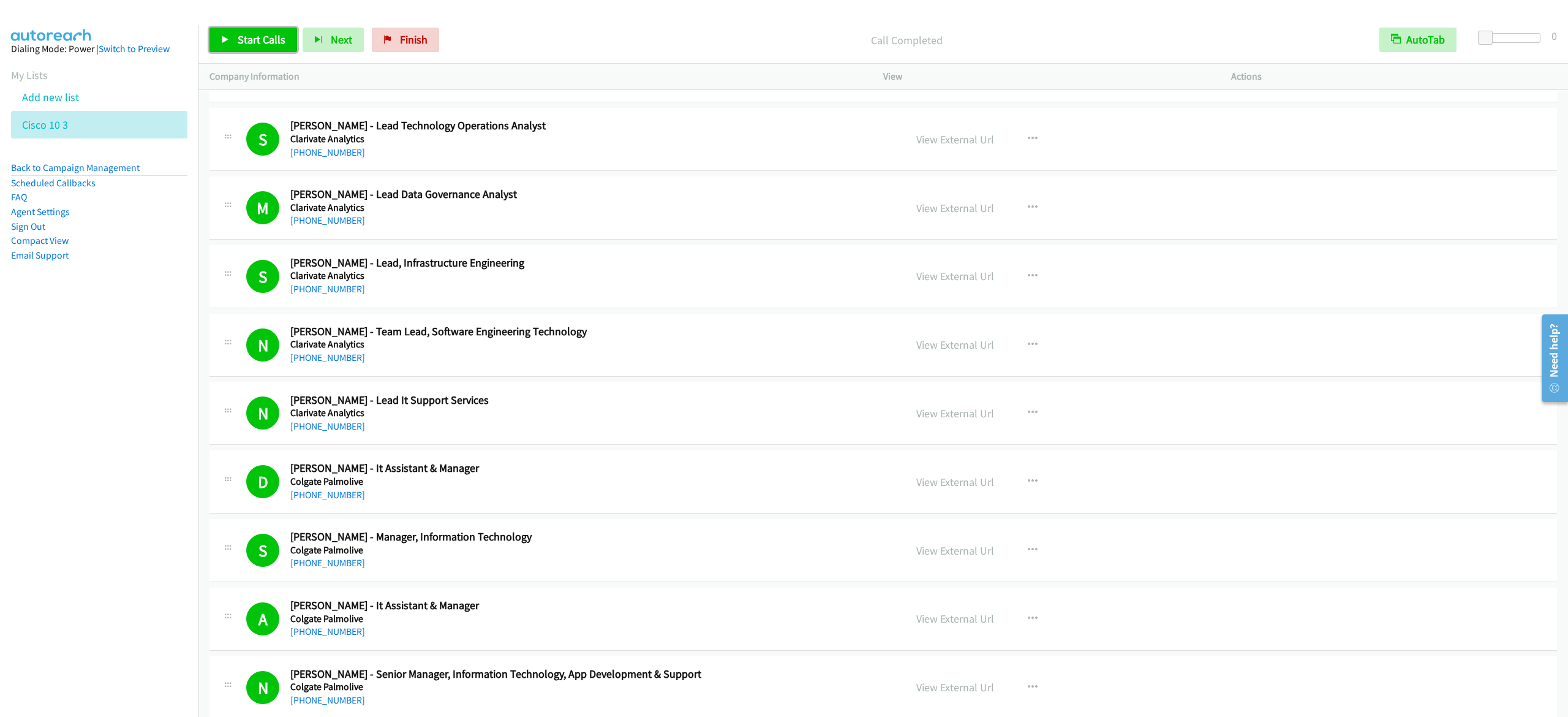
click at [261, 44] on span "Start Calls" at bounding box center [262, 40] width 48 height 14
click at [265, 42] on span "Pause" at bounding box center [251, 40] width 28 height 14
click at [135, 430] on nav "Dialing Mode: Power | Switch to Preview My Lists Add new list Cisco 10 3 Back t…" at bounding box center [100, 383] width 199 height 717
click at [253, 46] on link "Start Calls" at bounding box center [253, 40] width 88 height 25
click at [255, 37] on span "Pause" at bounding box center [251, 40] width 28 height 14
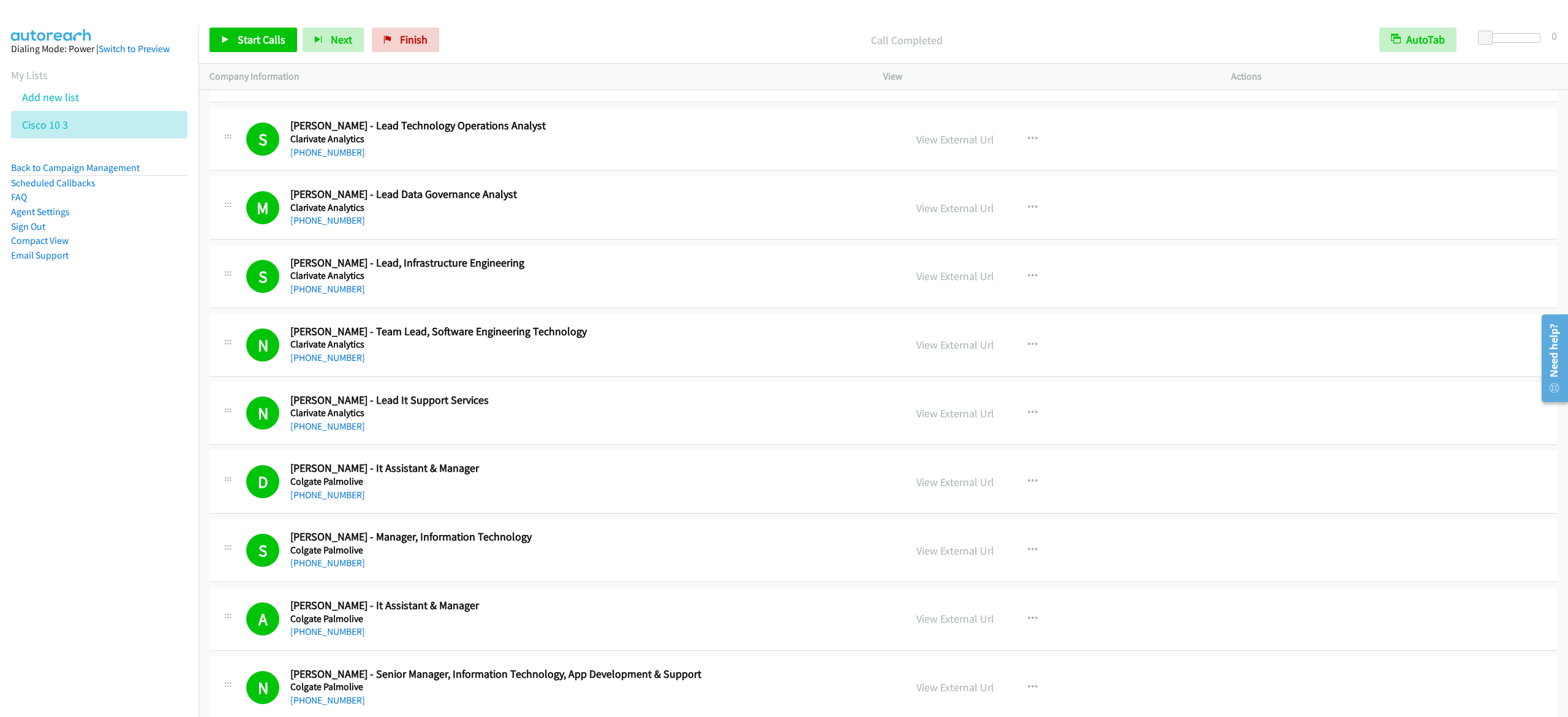
click at [234, 23] on div "Start Calls Pause Next Finish Call Completed AutoTab AutoTab 0" at bounding box center [884, 40] width 1370 height 47
click at [231, 39] on link "Start Calls" at bounding box center [253, 40] width 88 height 25
click at [219, 44] on link "Pause" at bounding box center [243, 40] width 67 height 25
click at [246, 39] on span "Start Calls" at bounding box center [262, 40] width 48 height 14
click at [255, 38] on span "Pause" at bounding box center [251, 40] width 28 height 14
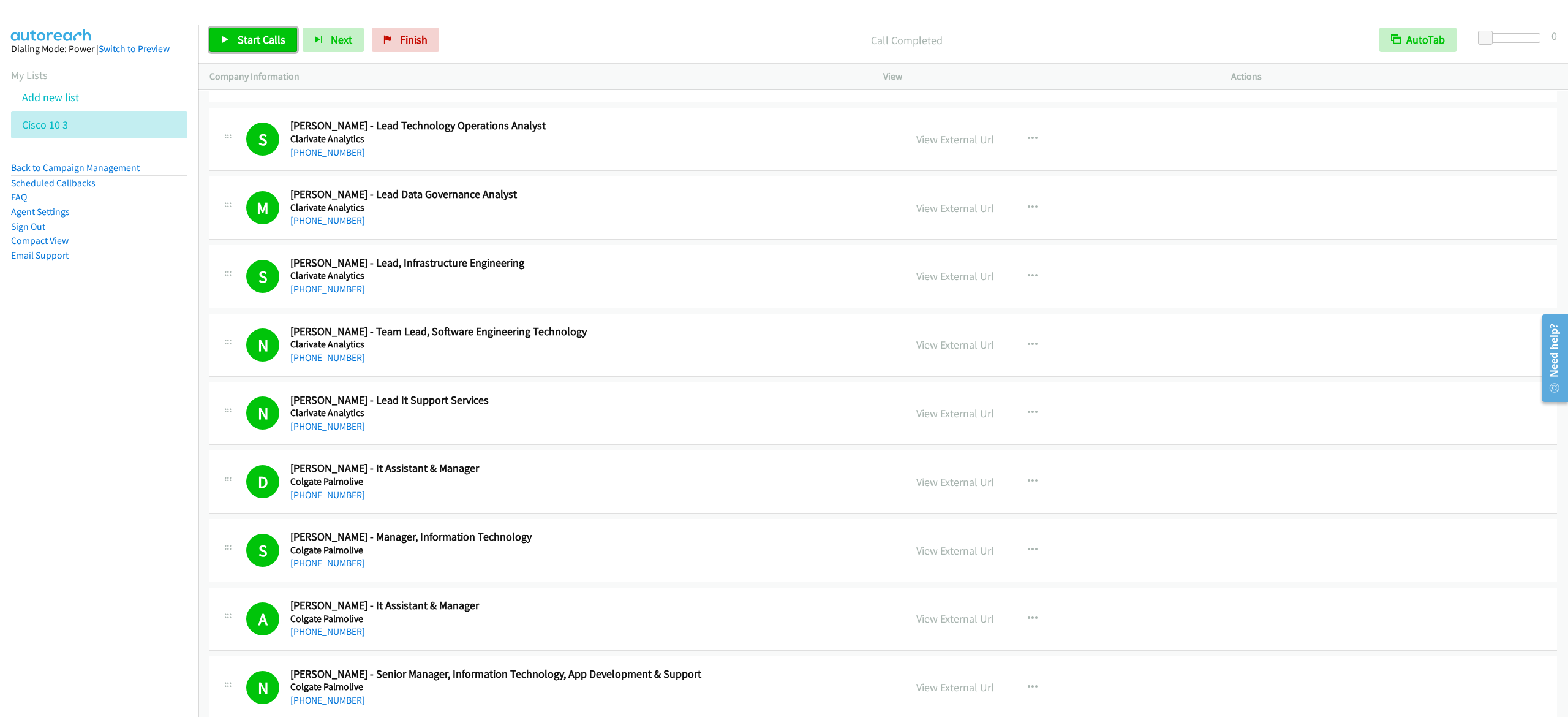
click at [271, 38] on span "Start Calls" at bounding box center [262, 40] width 48 height 14
drag, startPoint x: 238, startPoint y: 39, endPoint x: 384, endPoint y: 82, distance: 152.2
click at [238, 39] on span "Pause" at bounding box center [251, 40] width 28 height 14
click at [238, 28] on link "Start Calls" at bounding box center [253, 40] width 88 height 25
click at [248, 42] on span "Pause" at bounding box center [251, 40] width 28 height 14
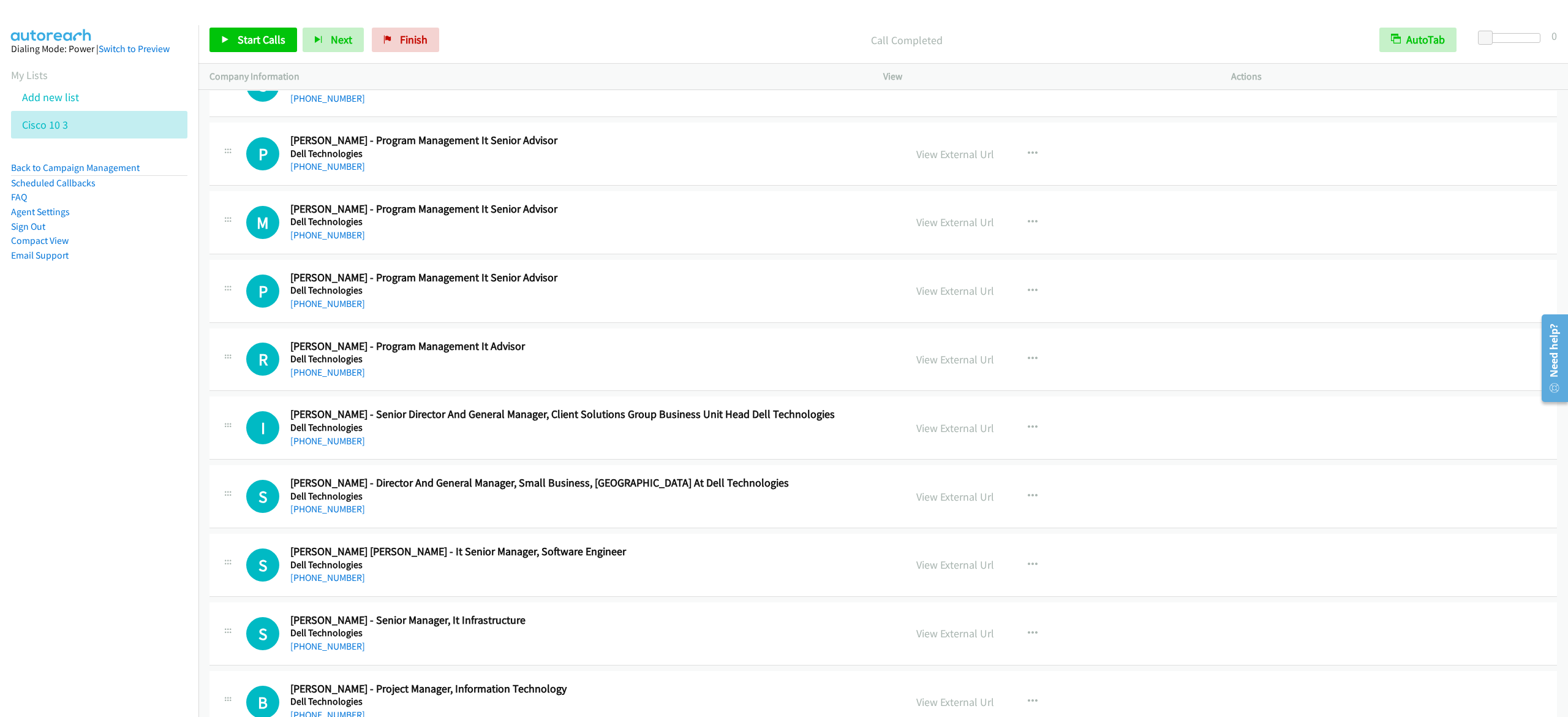
scroll to position [14111, 0]
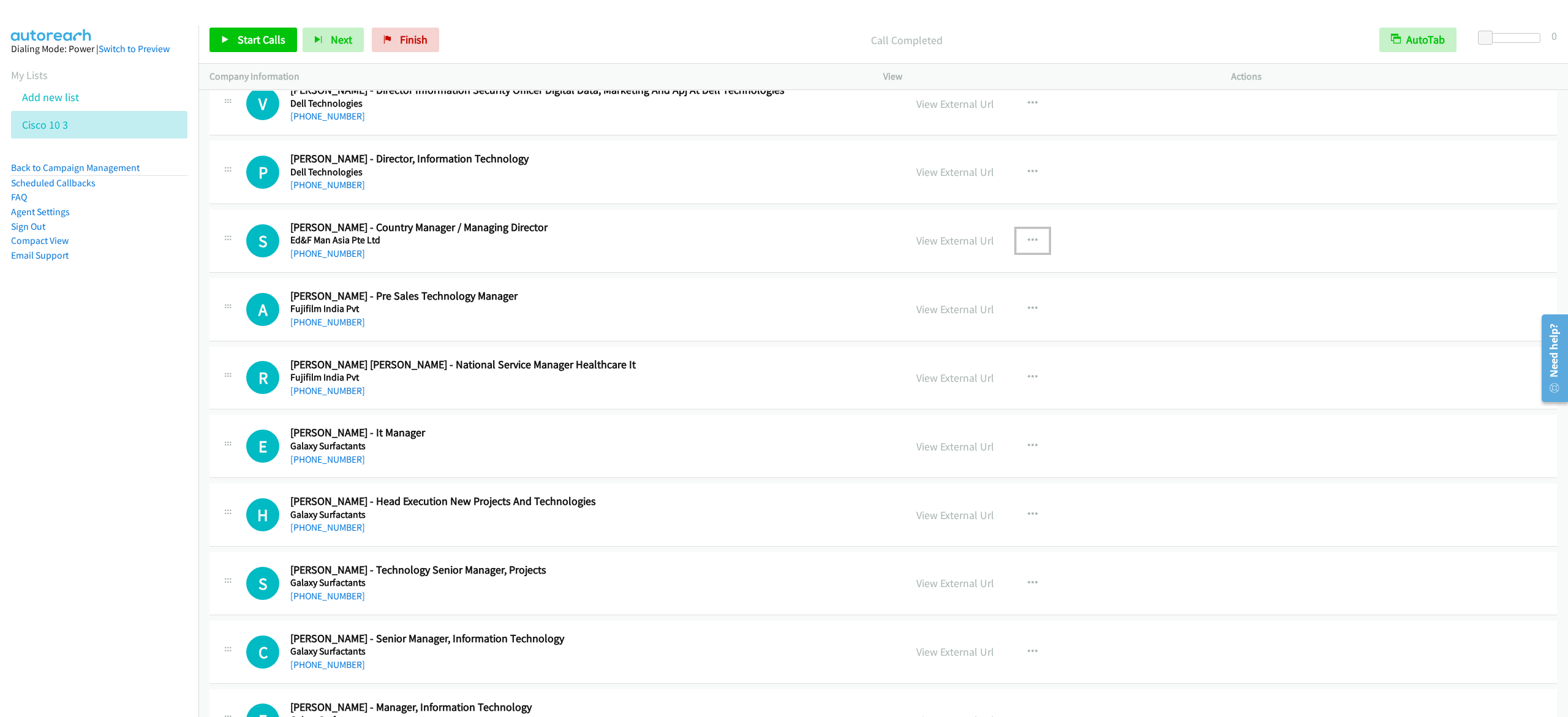
click at [1029, 253] on button "button" at bounding box center [1033, 241] width 33 height 25
click at [930, 333] on link "Start Calls Here" at bounding box center [967, 320] width 163 height 25
click at [210, 35] on link "Start Calls" at bounding box center [253, 40] width 88 height 25
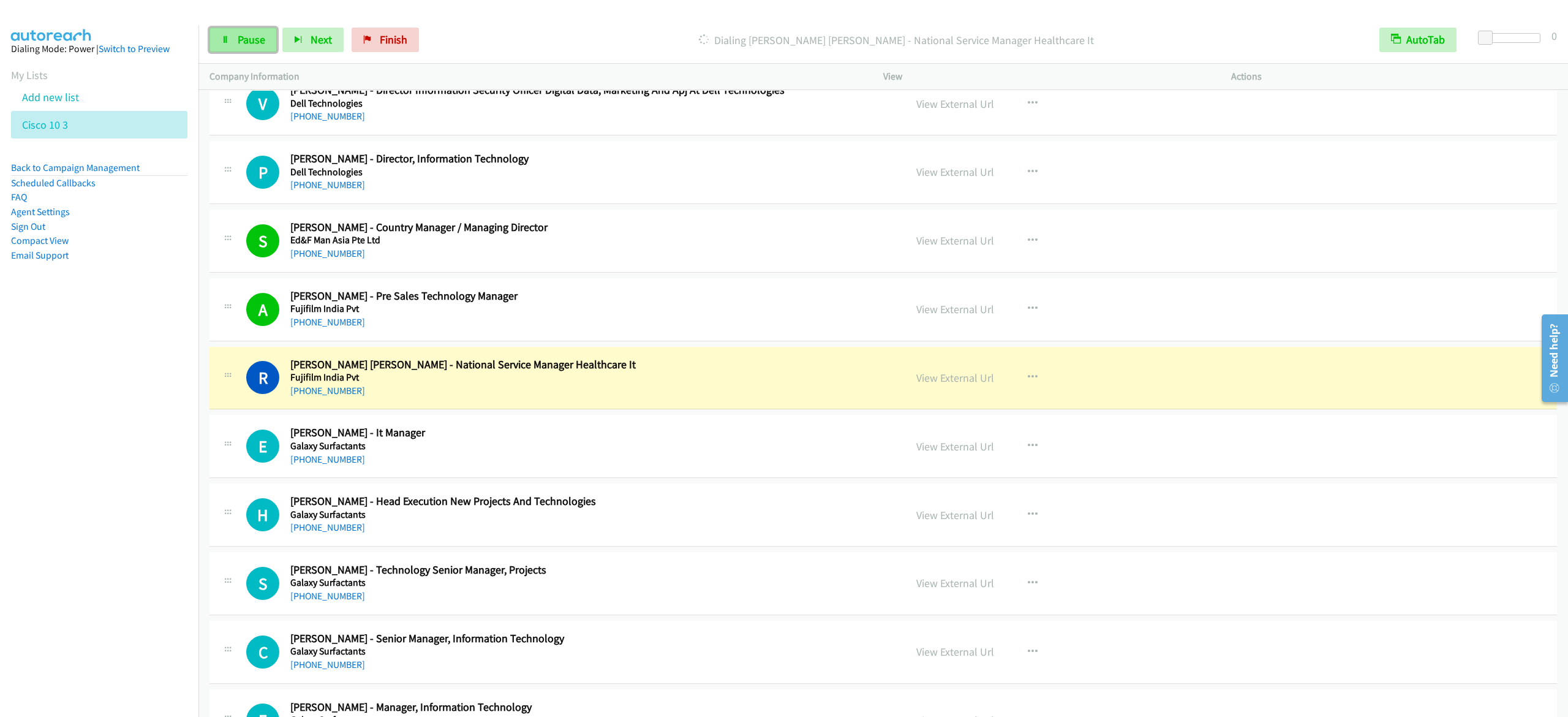
click at [248, 37] on span "Pause" at bounding box center [251, 40] width 28 height 14
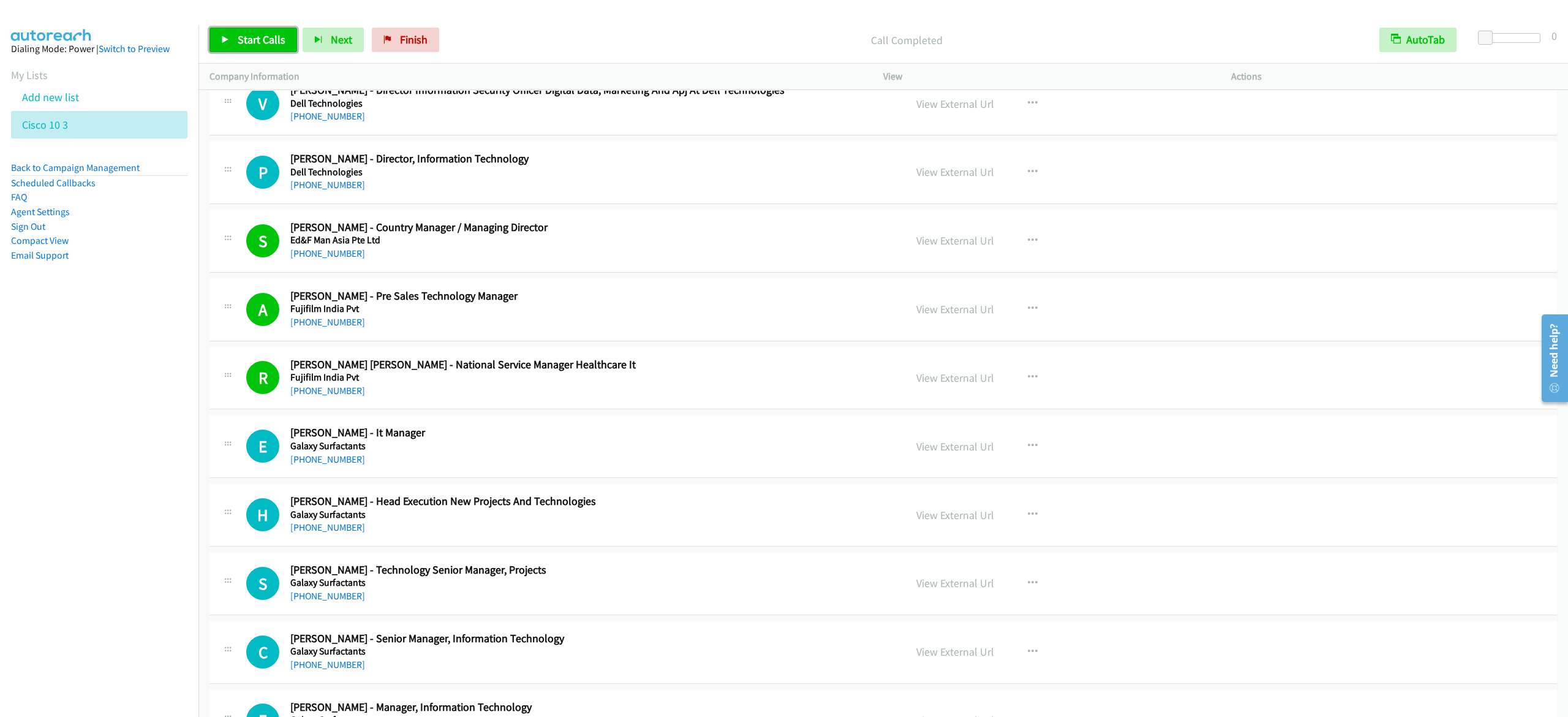
click at [261, 48] on link "Start Calls" at bounding box center [253, 40] width 88 height 25
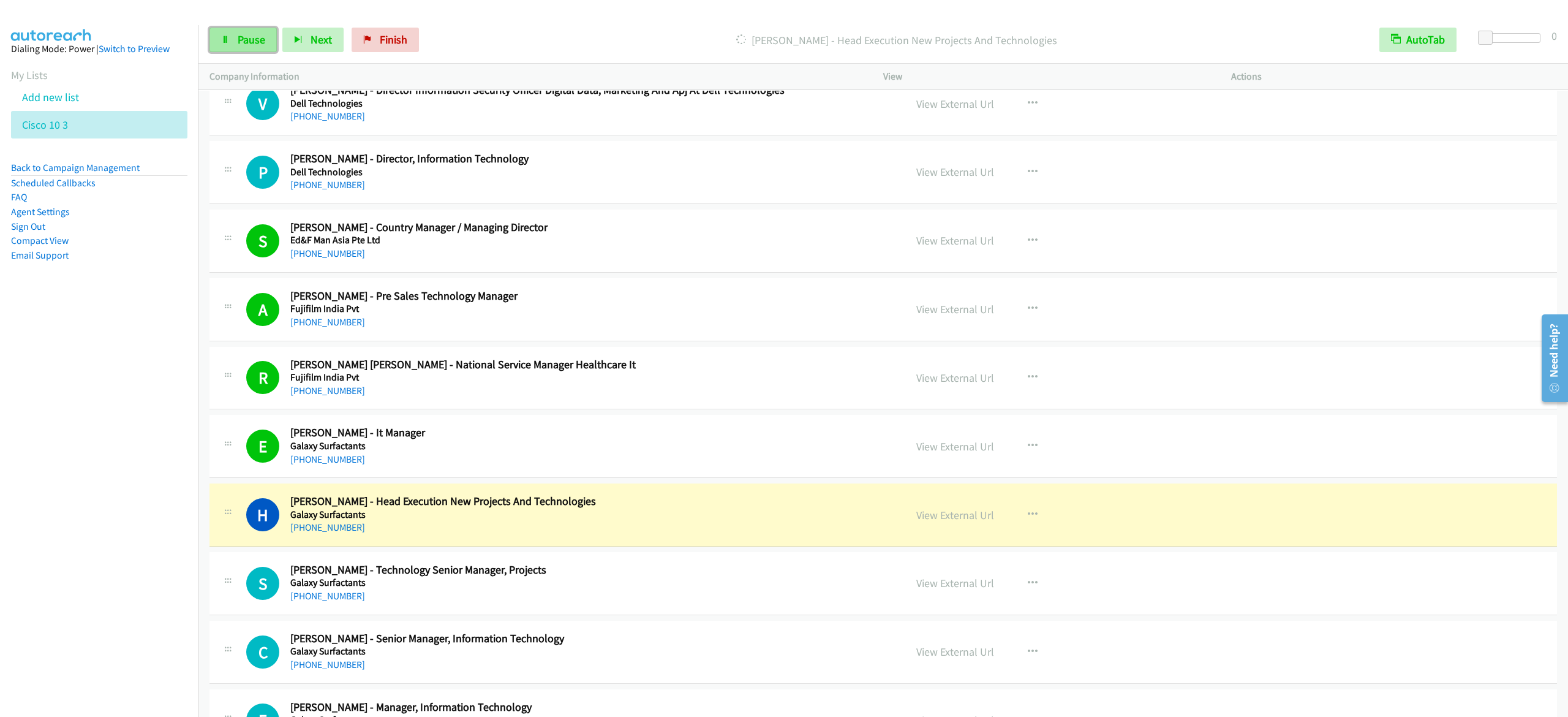
click at [231, 39] on link "Pause" at bounding box center [243, 40] width 67 height 25
